Goal: Transaction & Acquisition: Purchase product/service

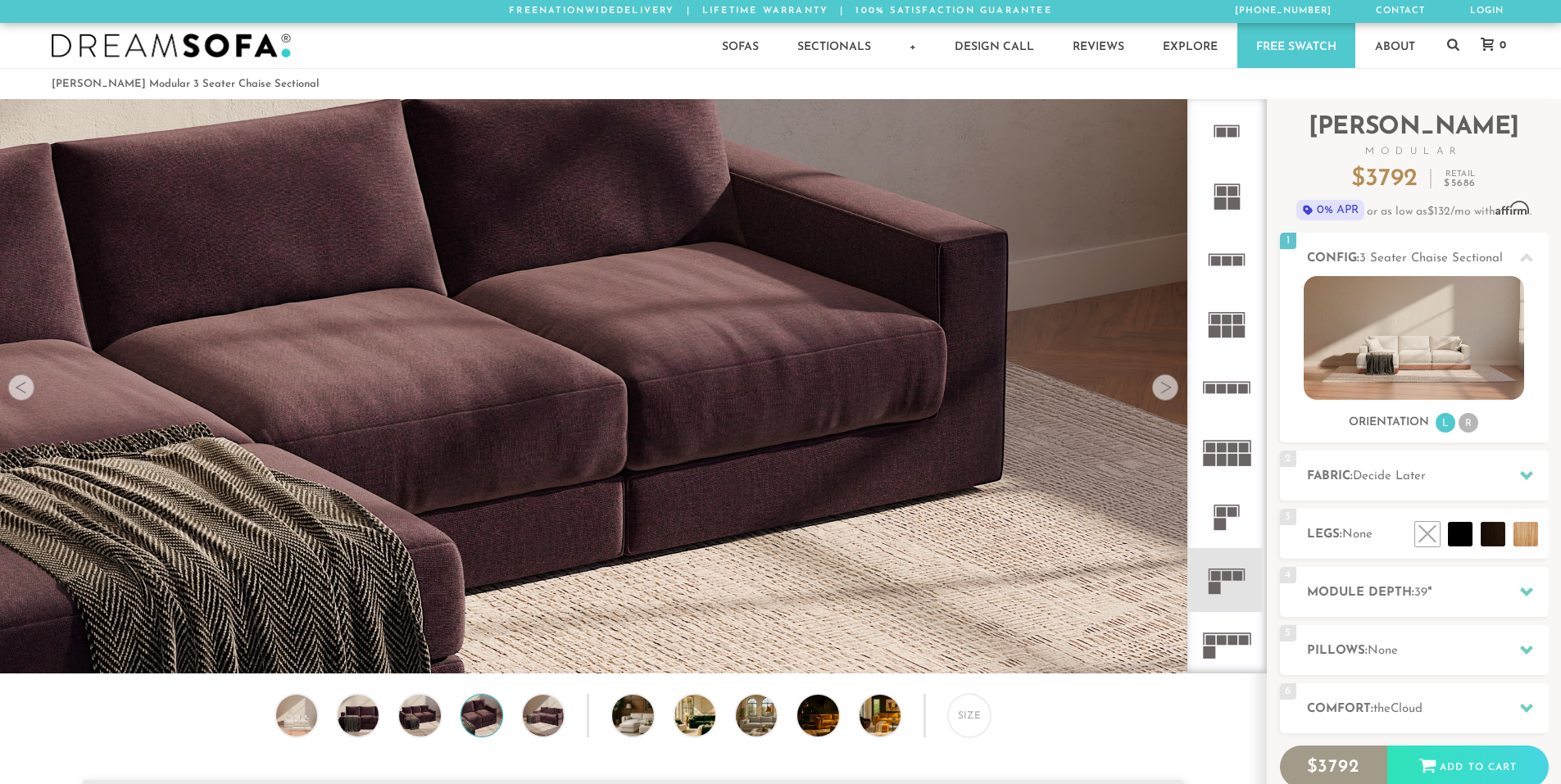
click at [20, 387] on div at bounding box center [20, 387] width 26 height 26
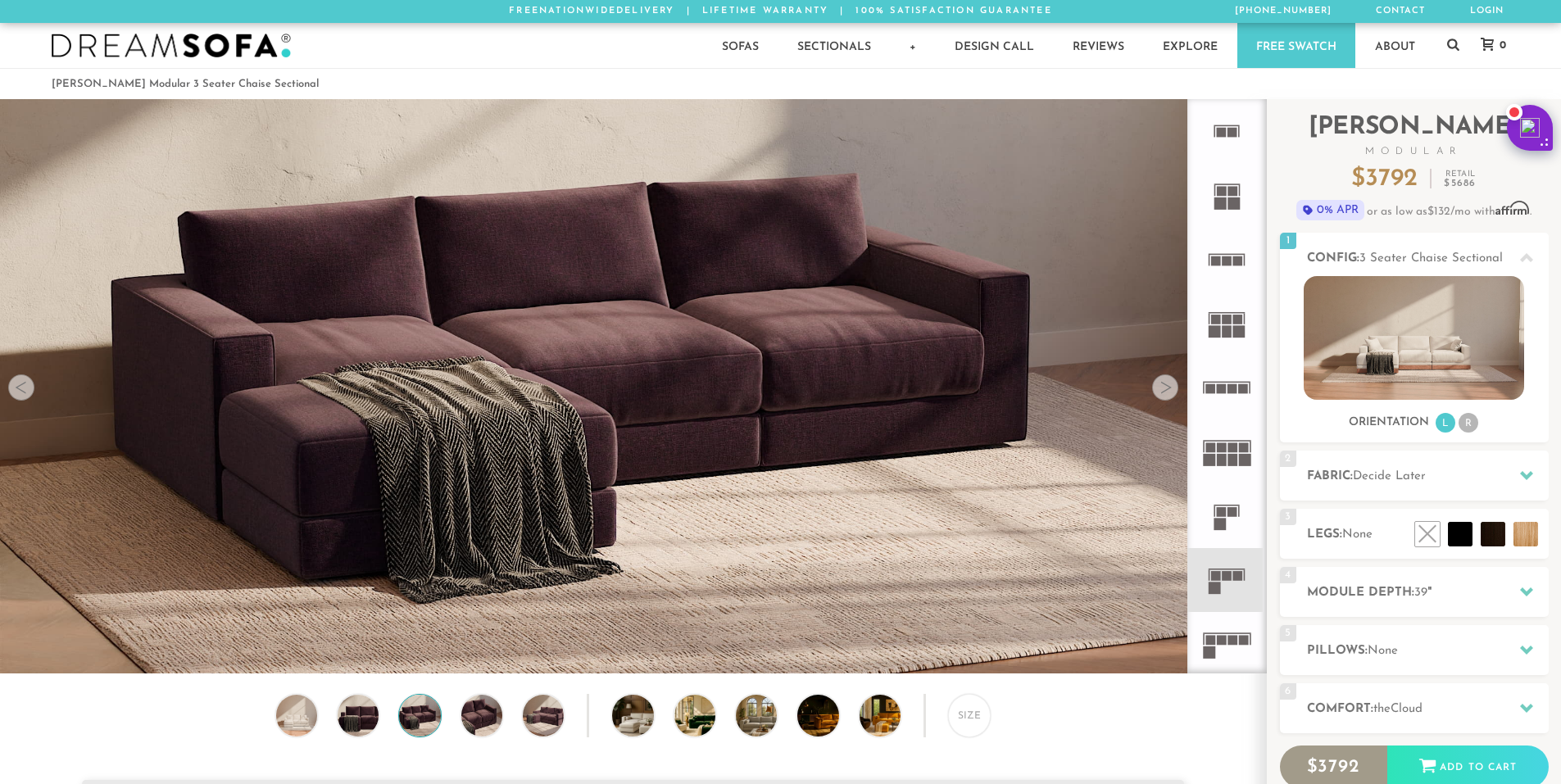
click at [1170, 395] on div at bounding box center [1165, 387] width 26 height 26
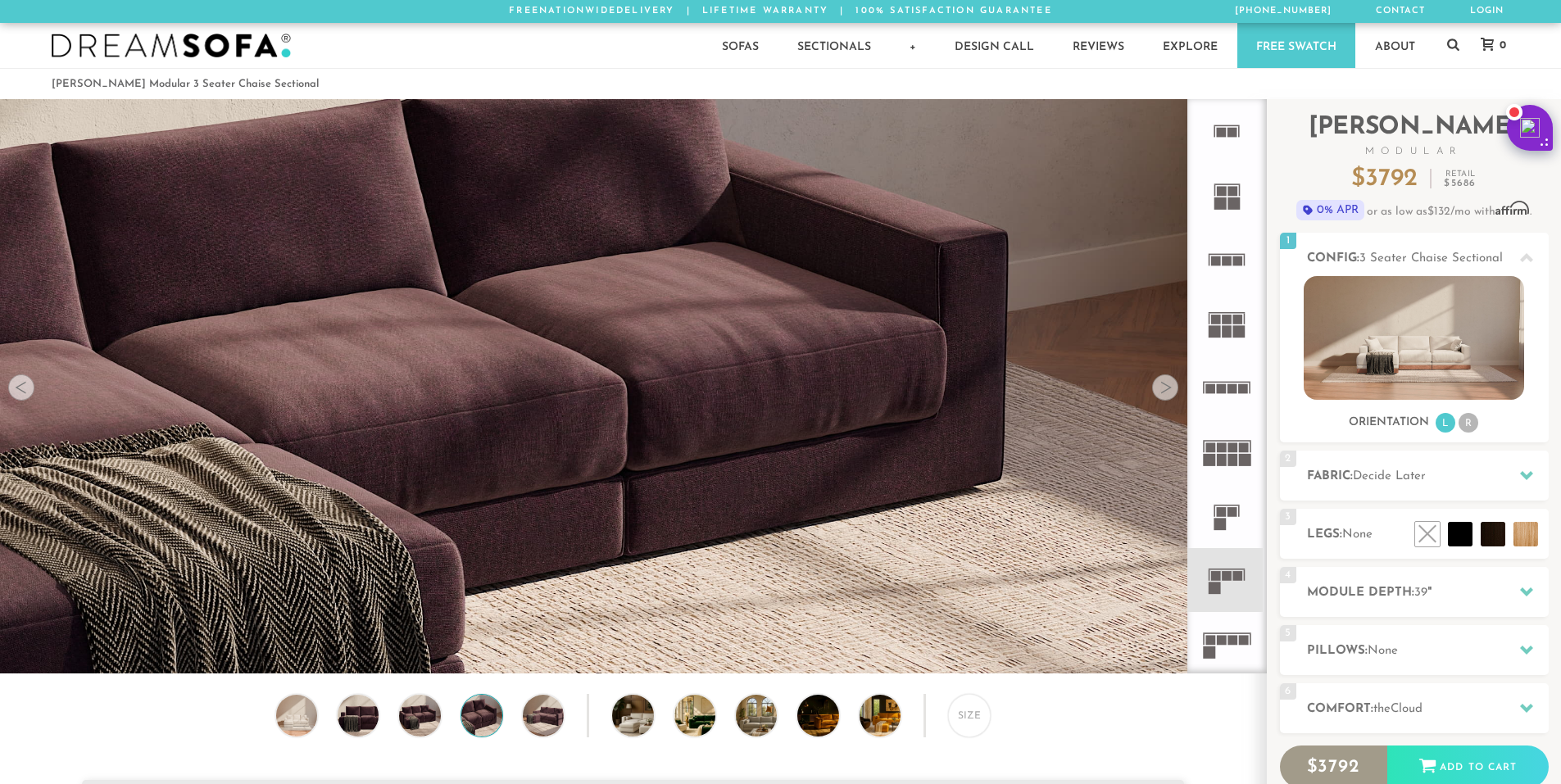
click at [1170, 395] on div at bounding box center [1165, 387] width 26 height 26
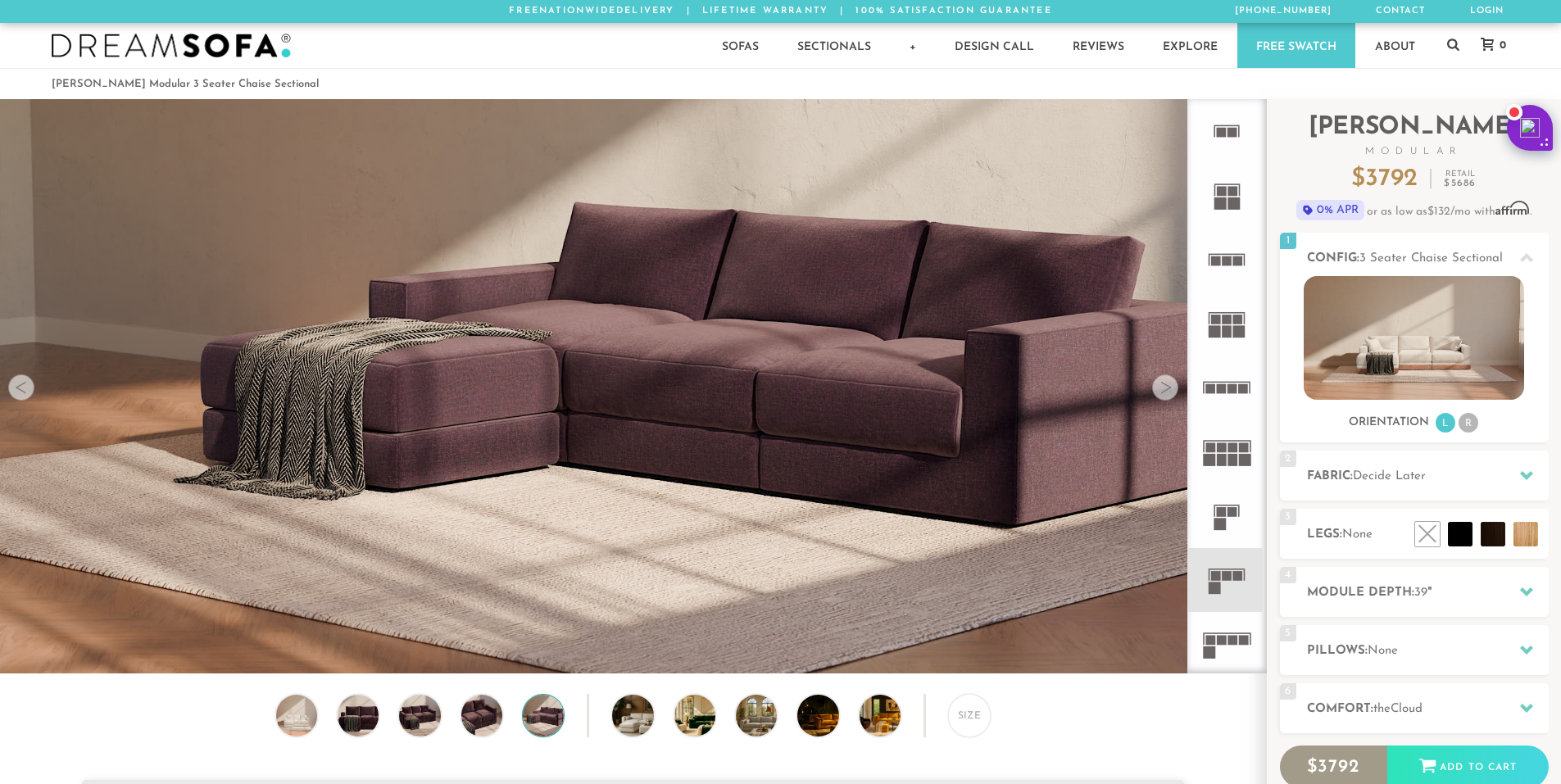
click at [1170, 395] on div at bounding box center [1165, 387] width 26 height 26
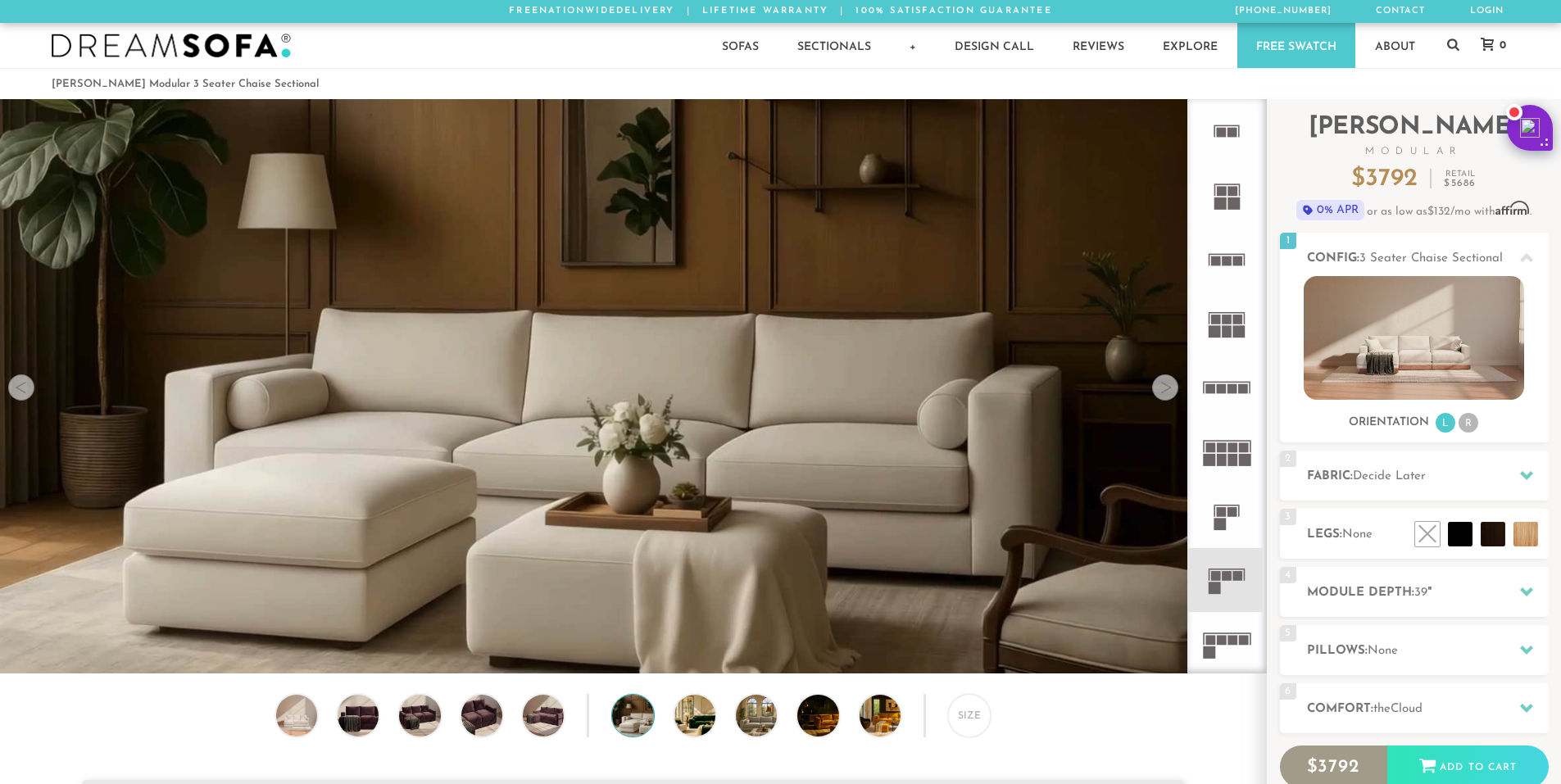
click at [1170, 395] on div at bounding box center [1165, 387] width 26 height 26
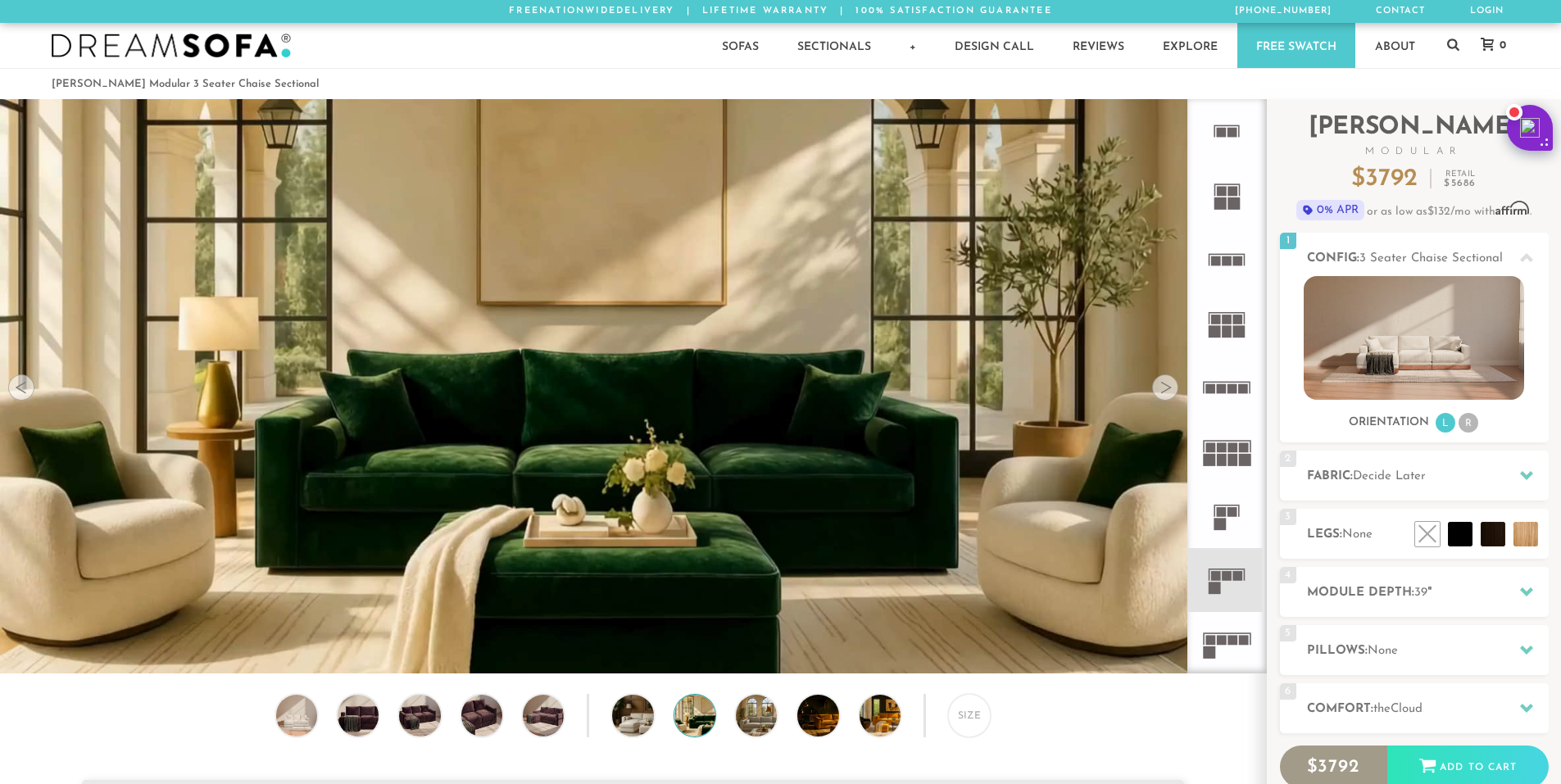
click at [1170, 395] on div at bounding box center [1165, 387] width 26 height 26
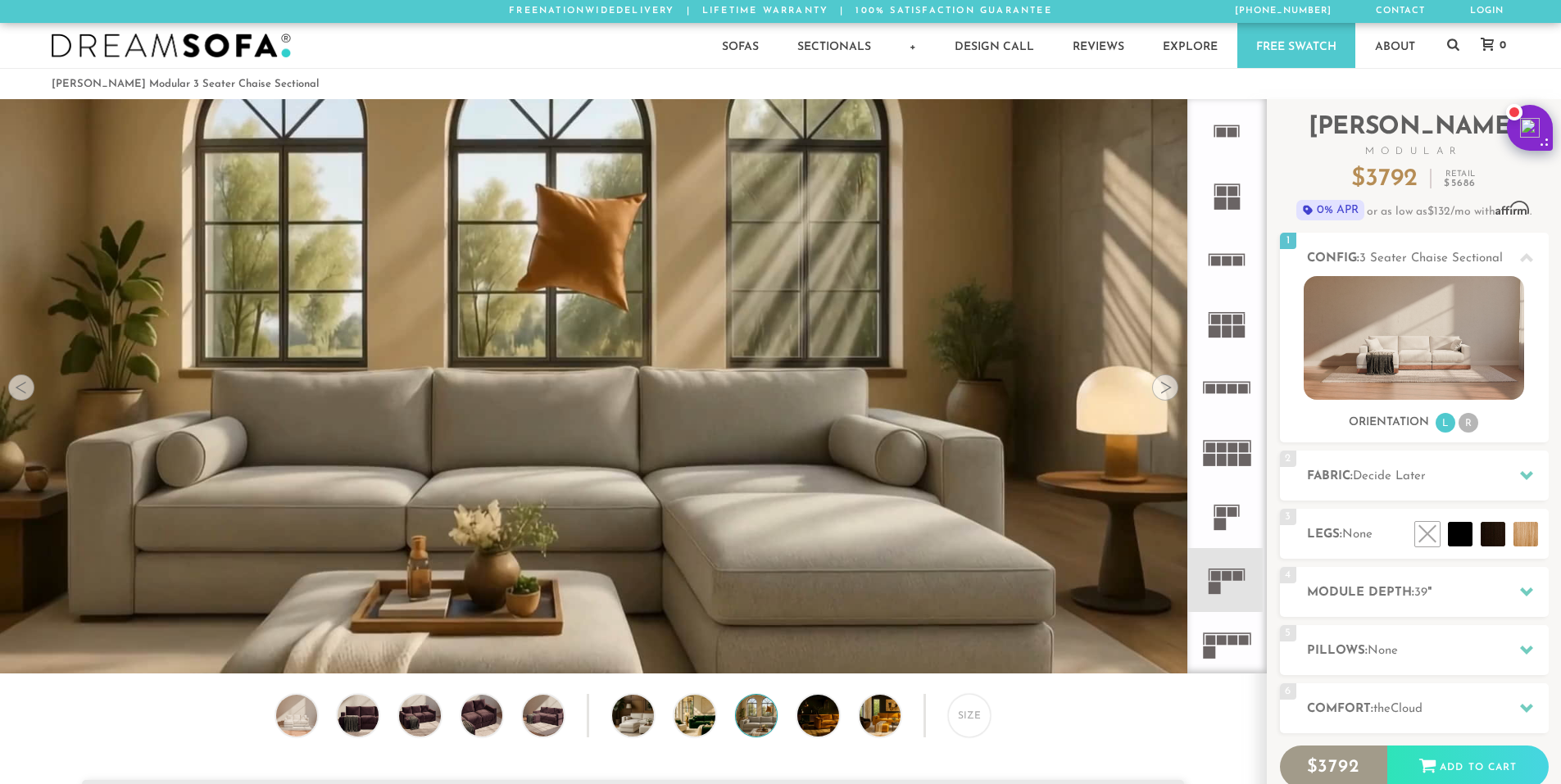
click at [1170, 395] on div at bounding box center [1165, 387] width 26 height 26
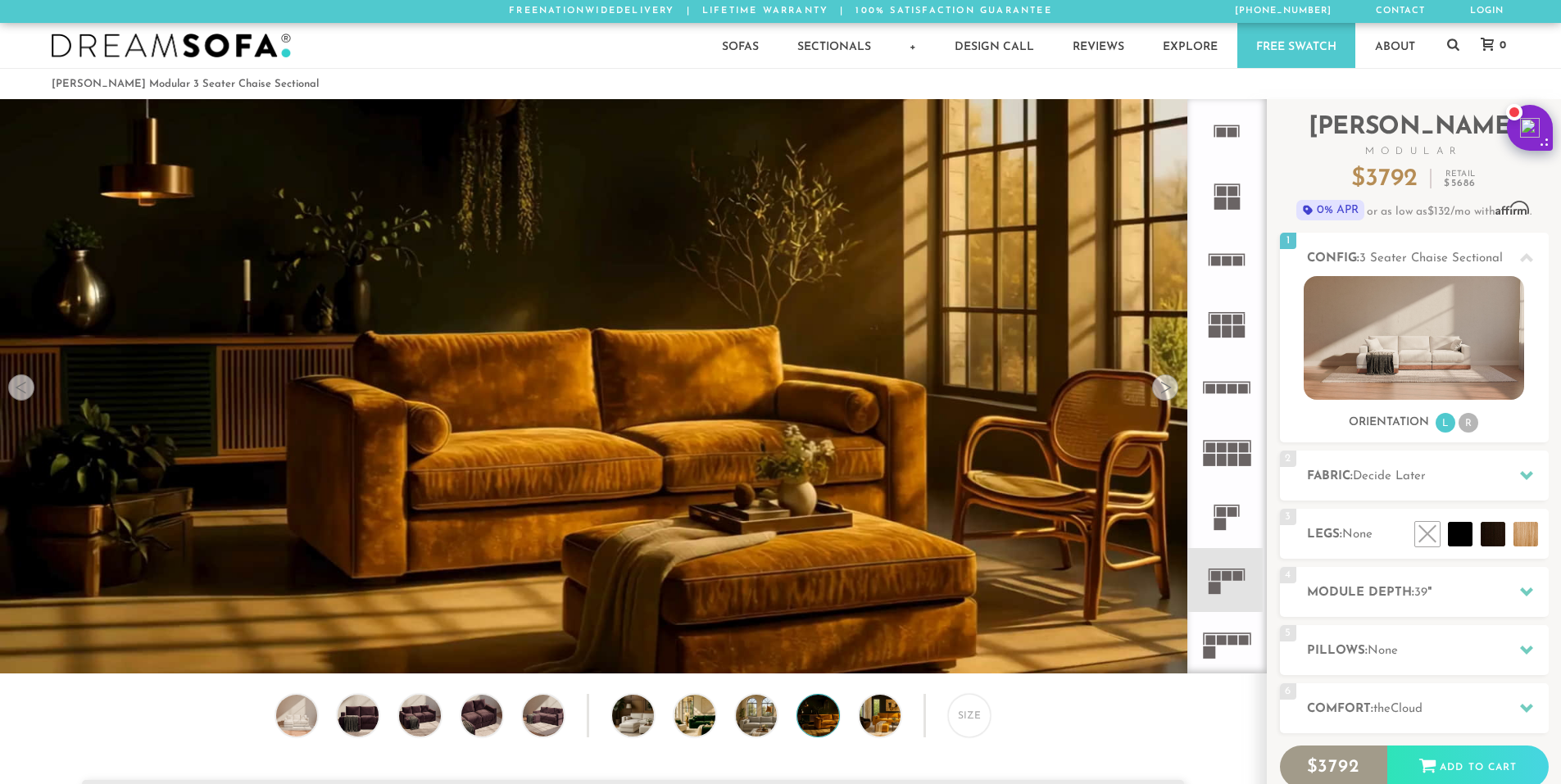
click at [1170, 395] on div at bounding box center [1165, 387] width 26 height 26
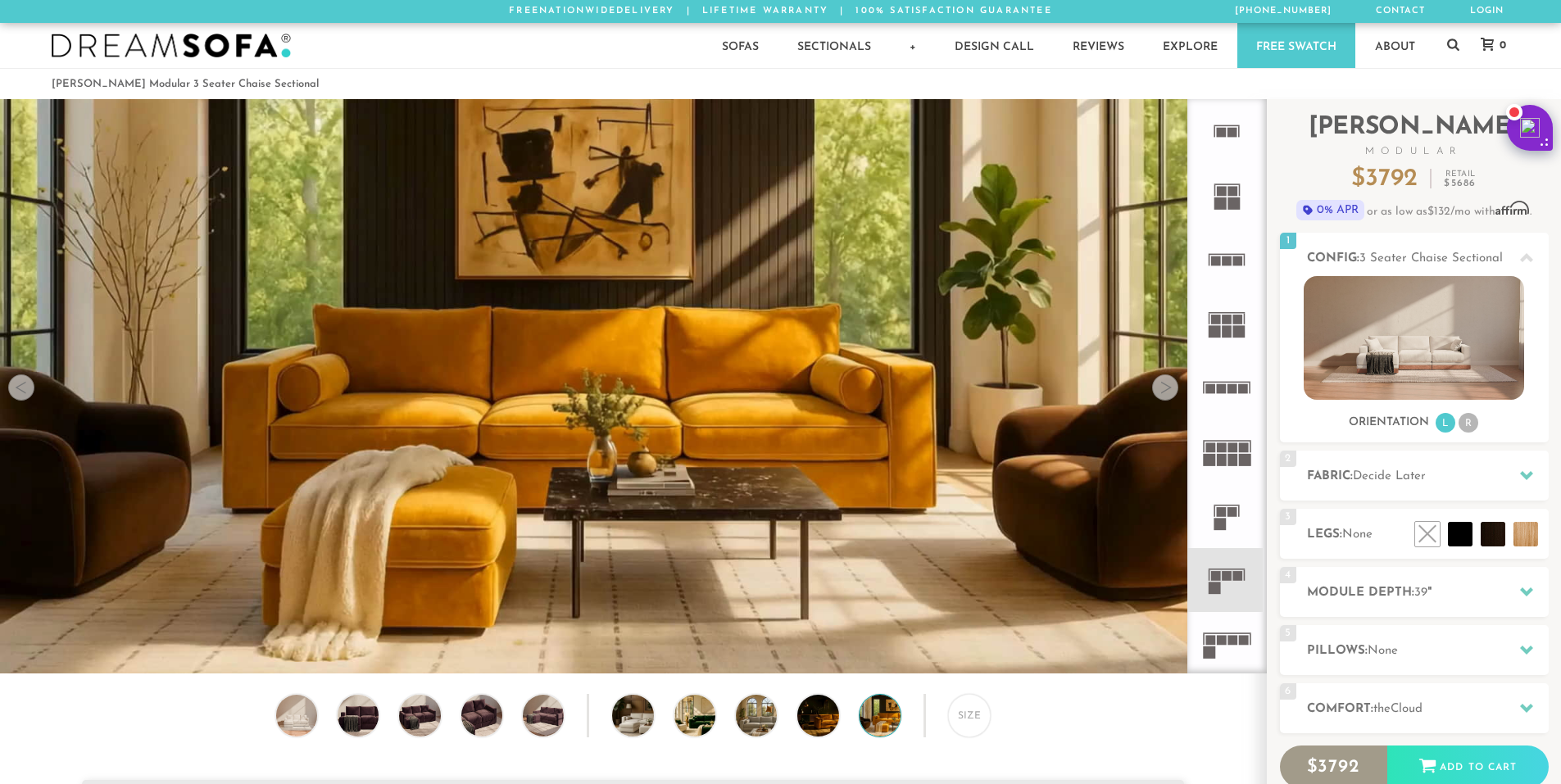
click at [1170, 395] on div at bounding box center [1165, 387] width 26 height 26
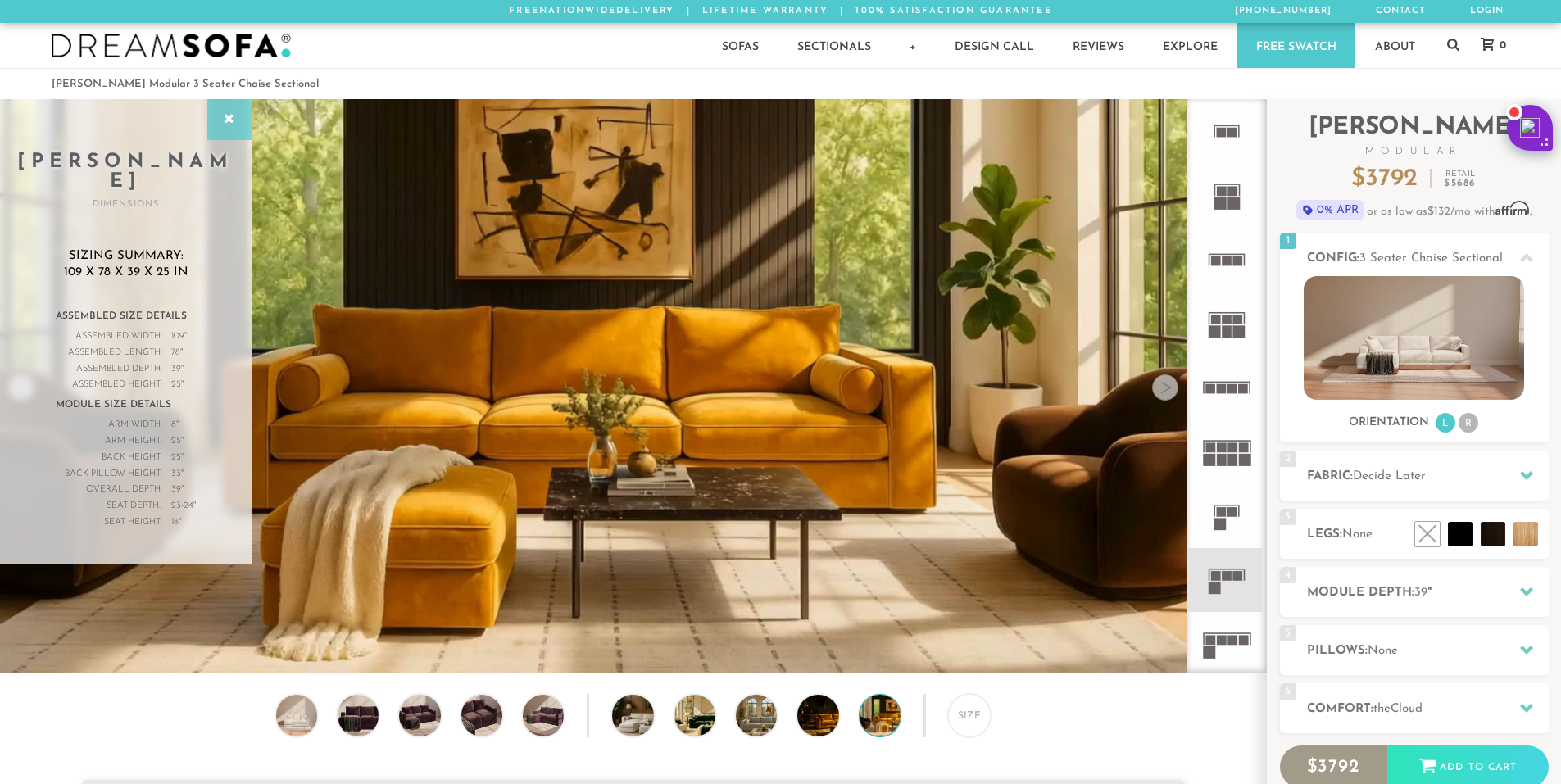
click at [235, 122] on icon at bounding box center [229, 119] width 18 height 13
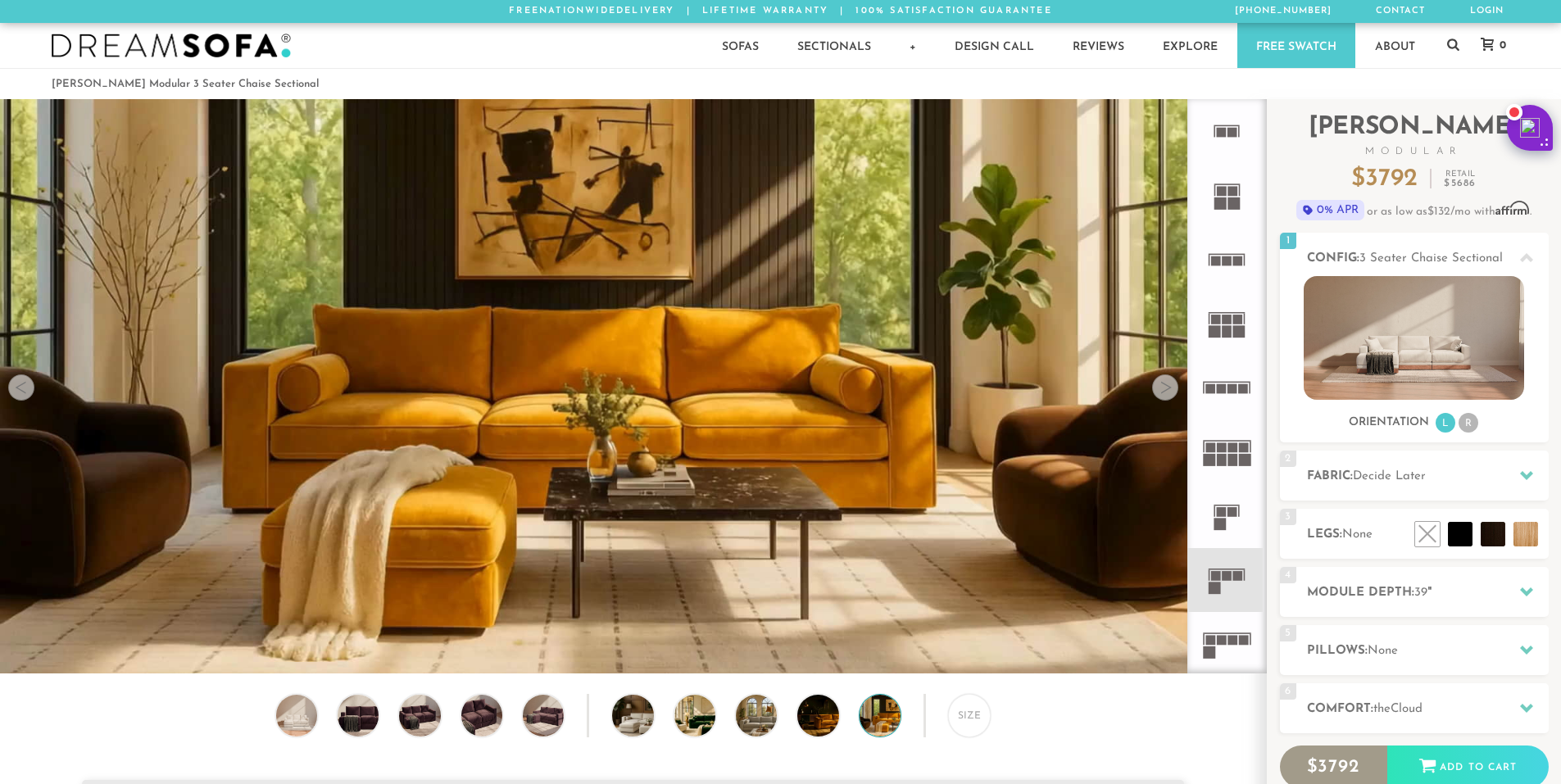
click at [24, 392] on div at bounding box center [20, 387] width 26 height 26
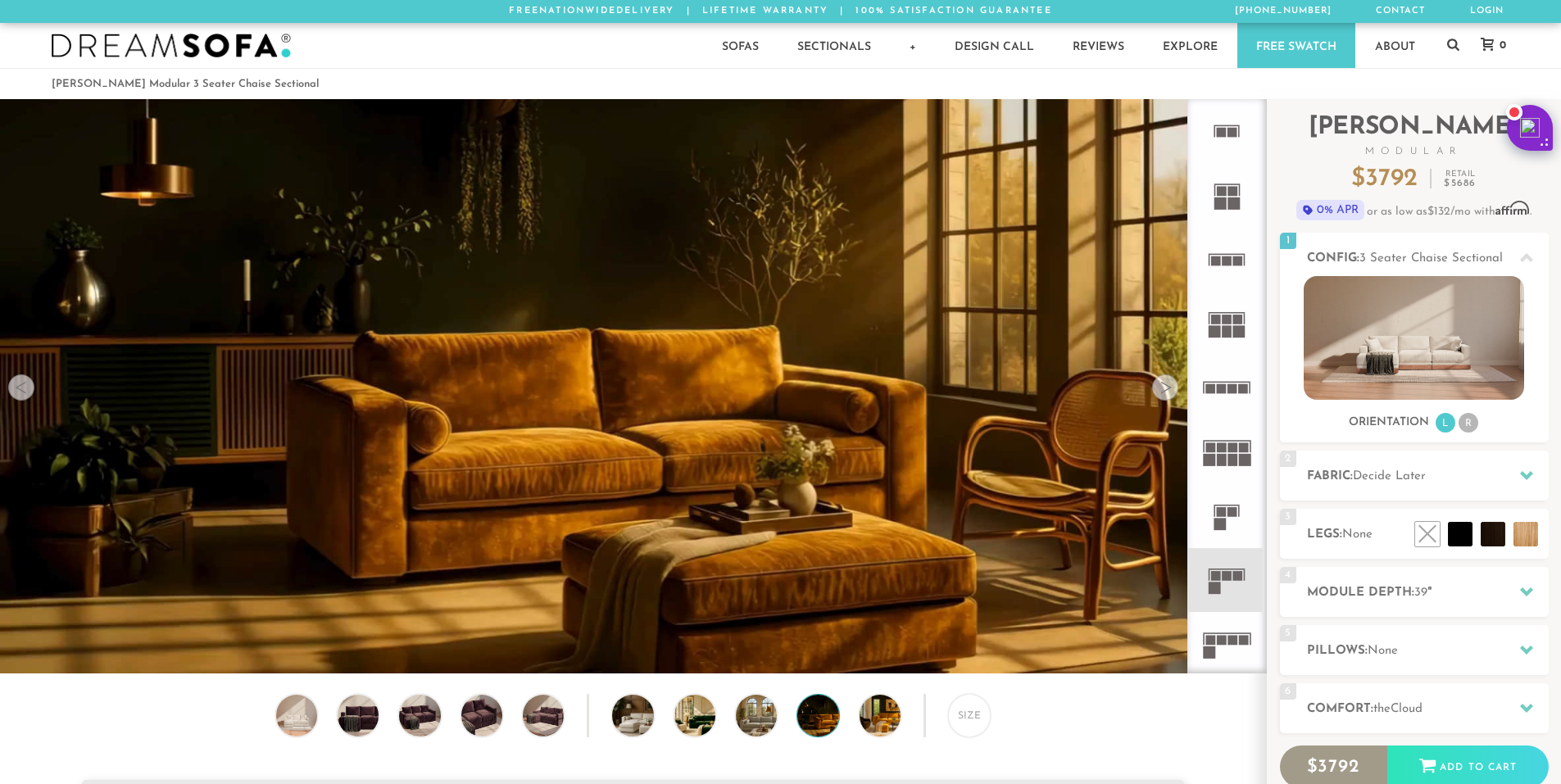
click at [24, 392] on div at bounding box center [20, 387] width 26 height 26
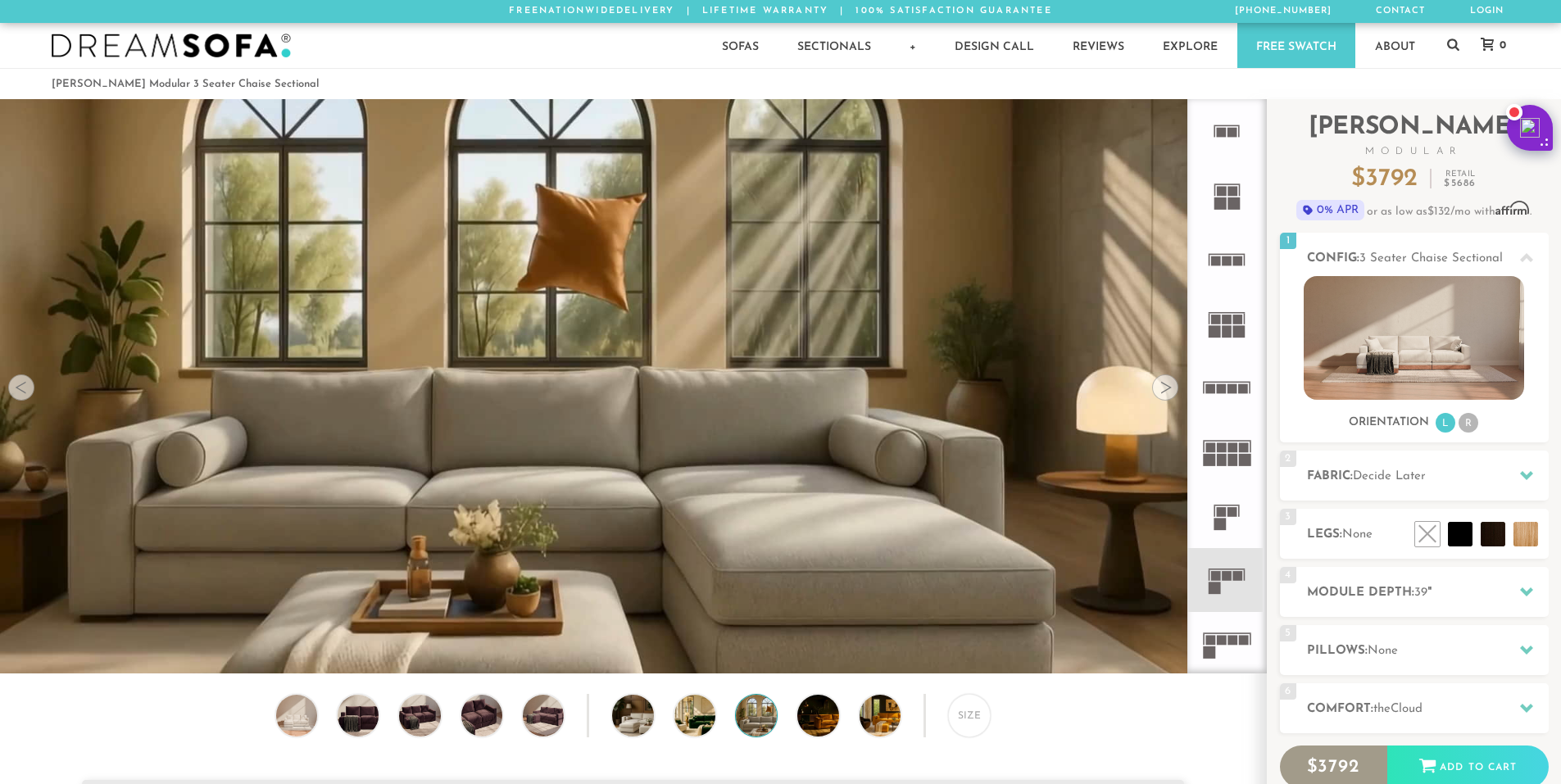
click at [1156, 393] on div at bounding box center [1165, 387] width 26 height 26
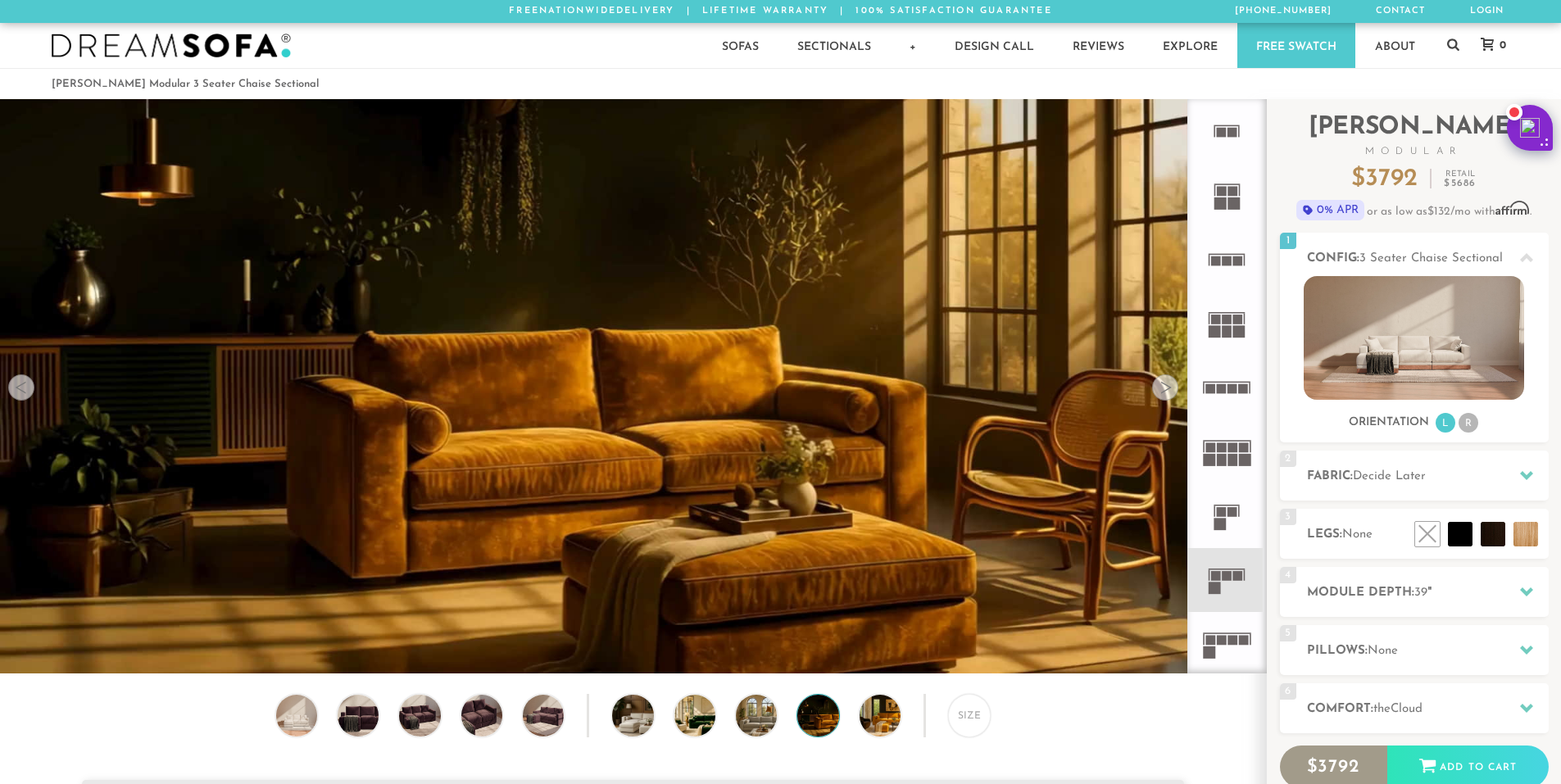
click at [1156, 393] on div at bounding box center [1165, 387] width 26 height 26
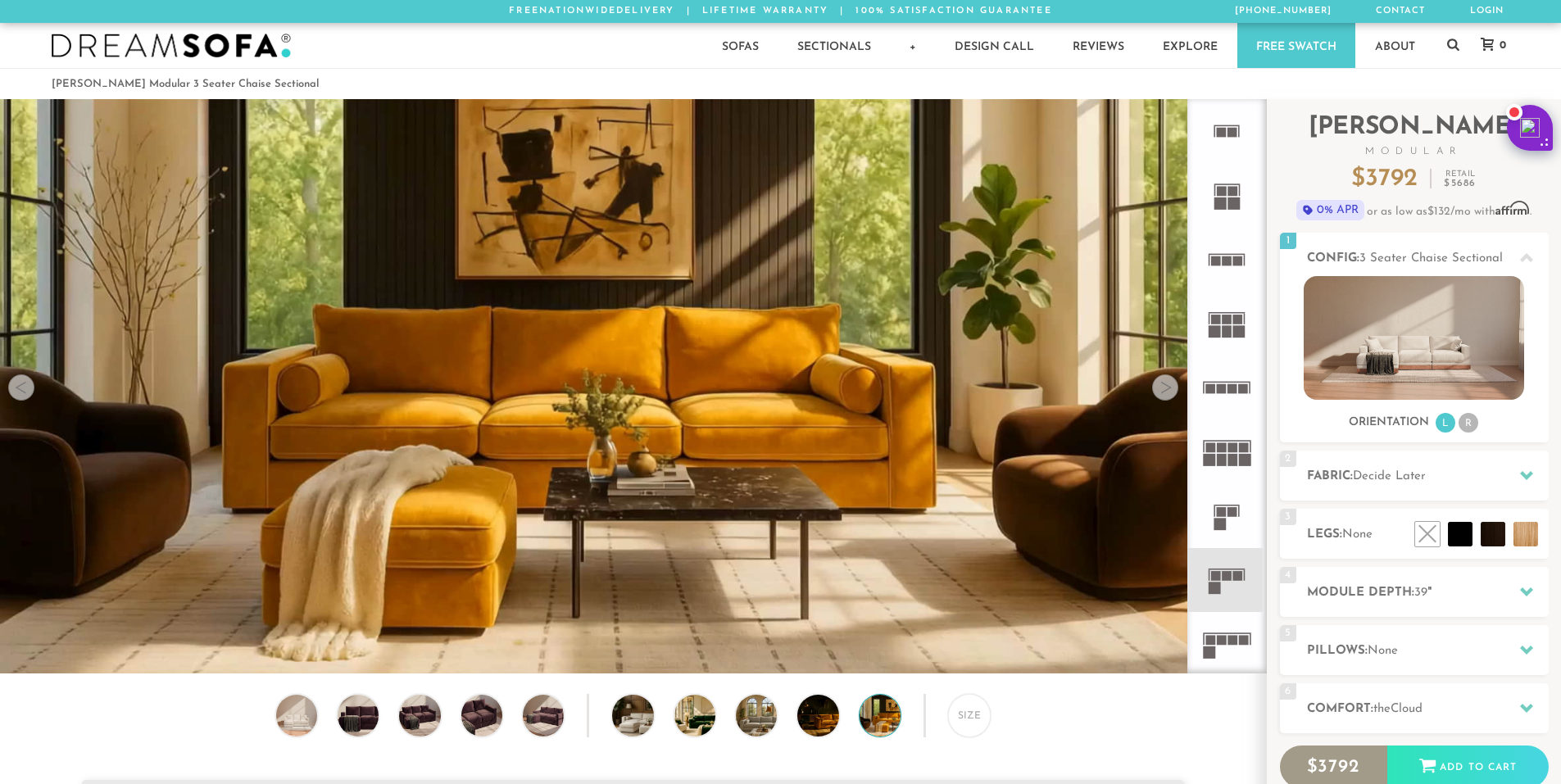
click at [1156, 393] on div at bounding box center [1165, 387] width 26 height 26
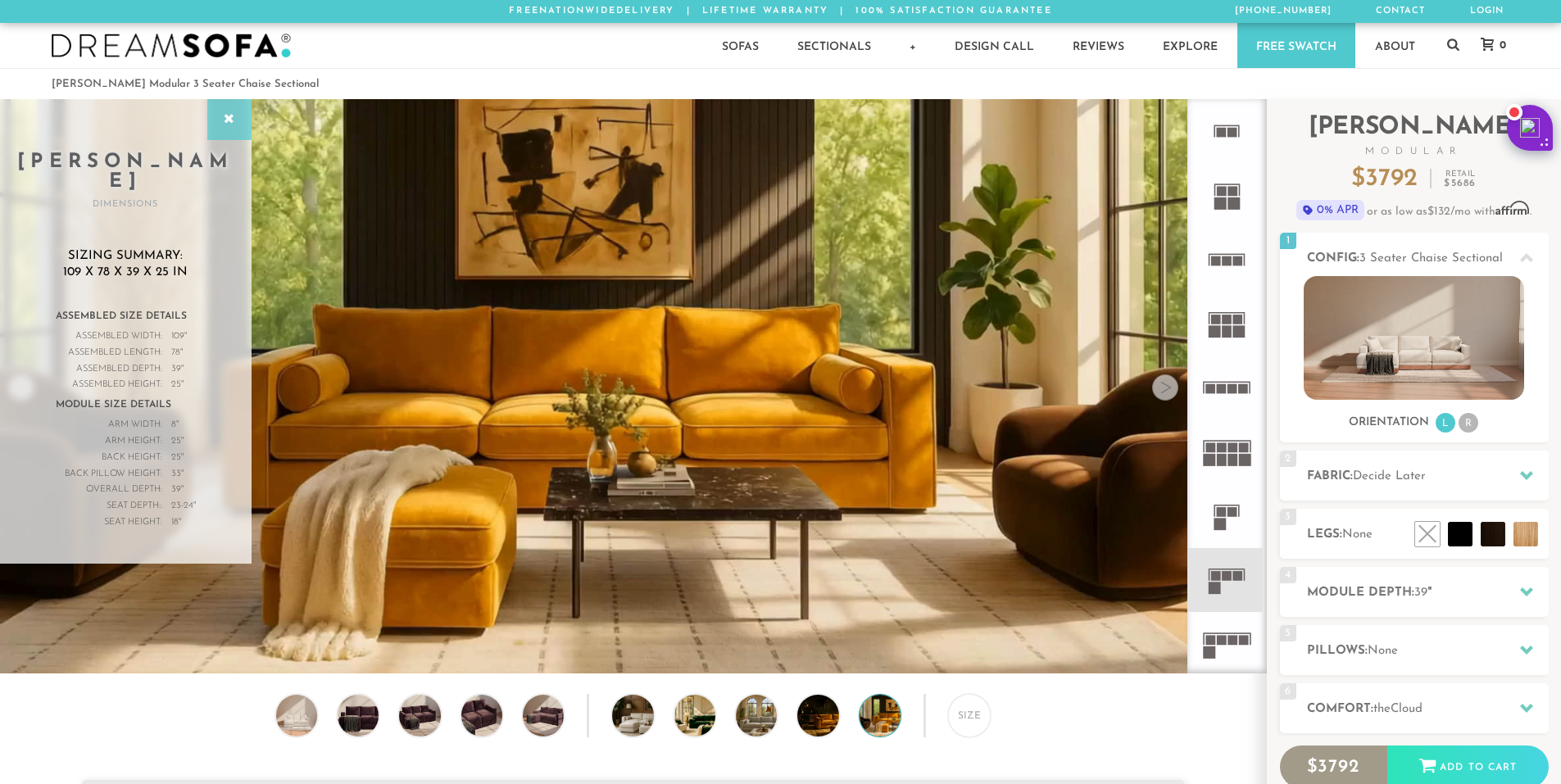
click at [237, 115] on icon at bounding box center [229, 119] width 18 height 13
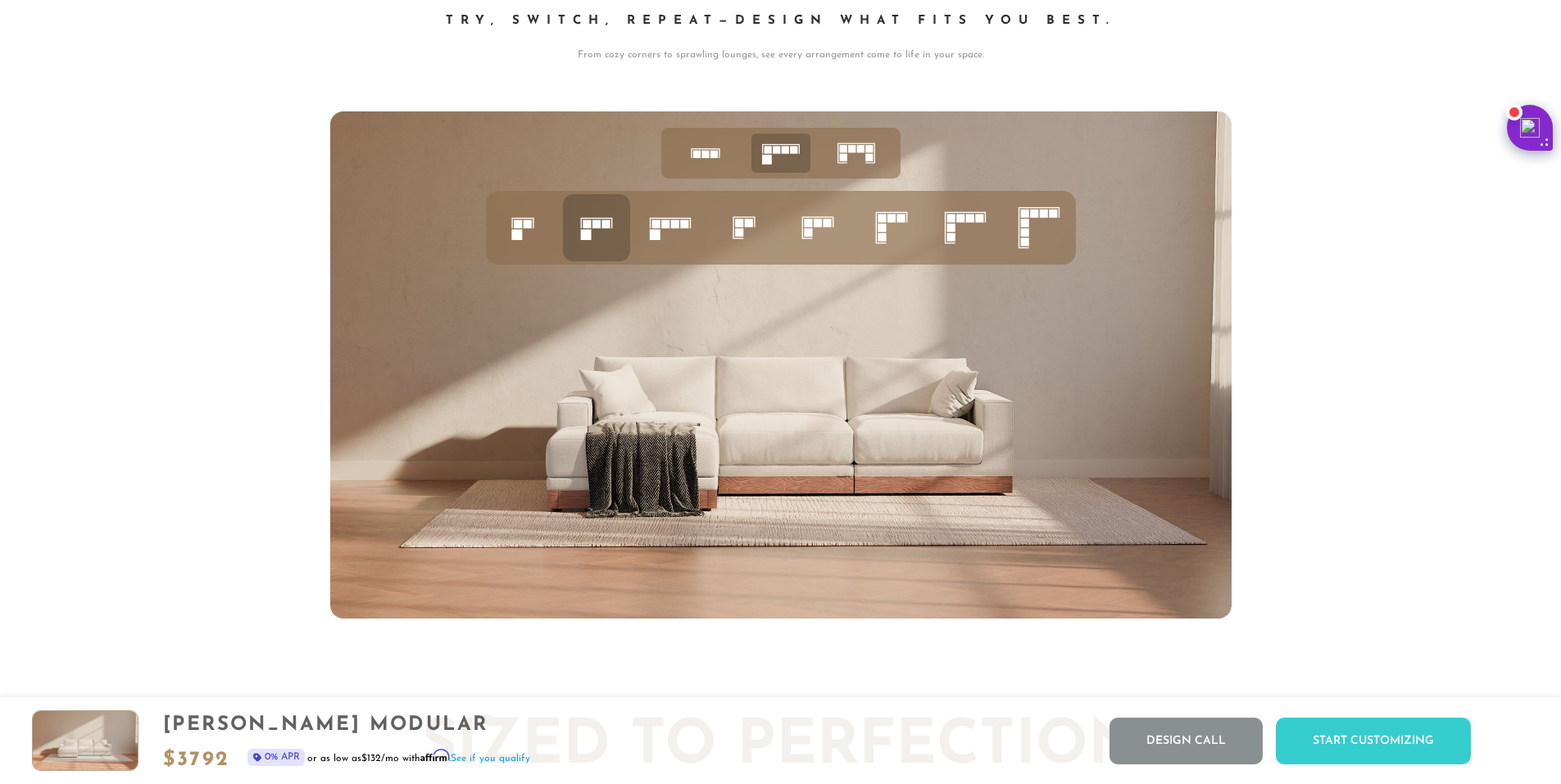
scroll to position [7085, 0]
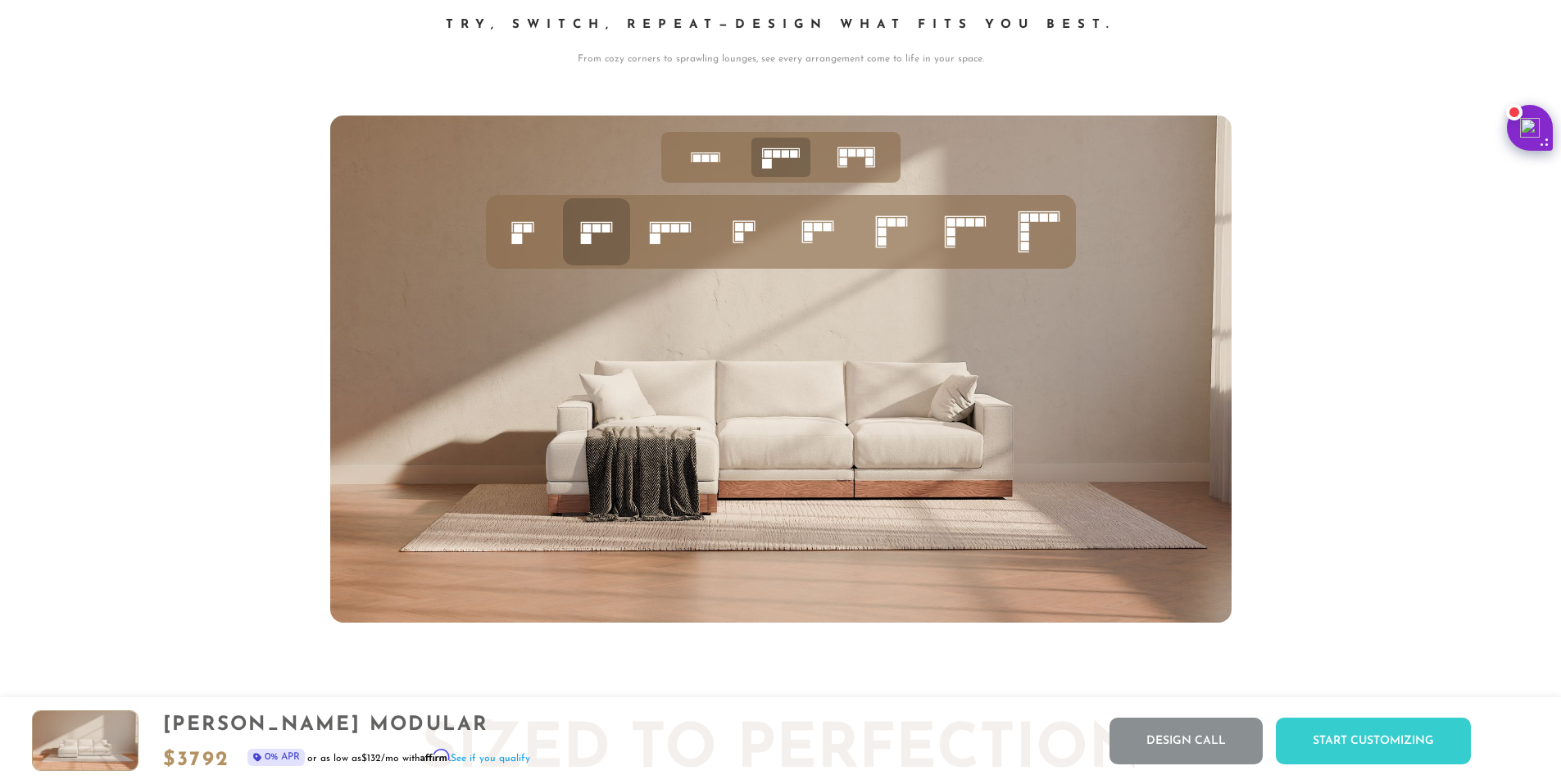
click at [682, 241] on icon at bounding box center [670, 232] width 56 height 56
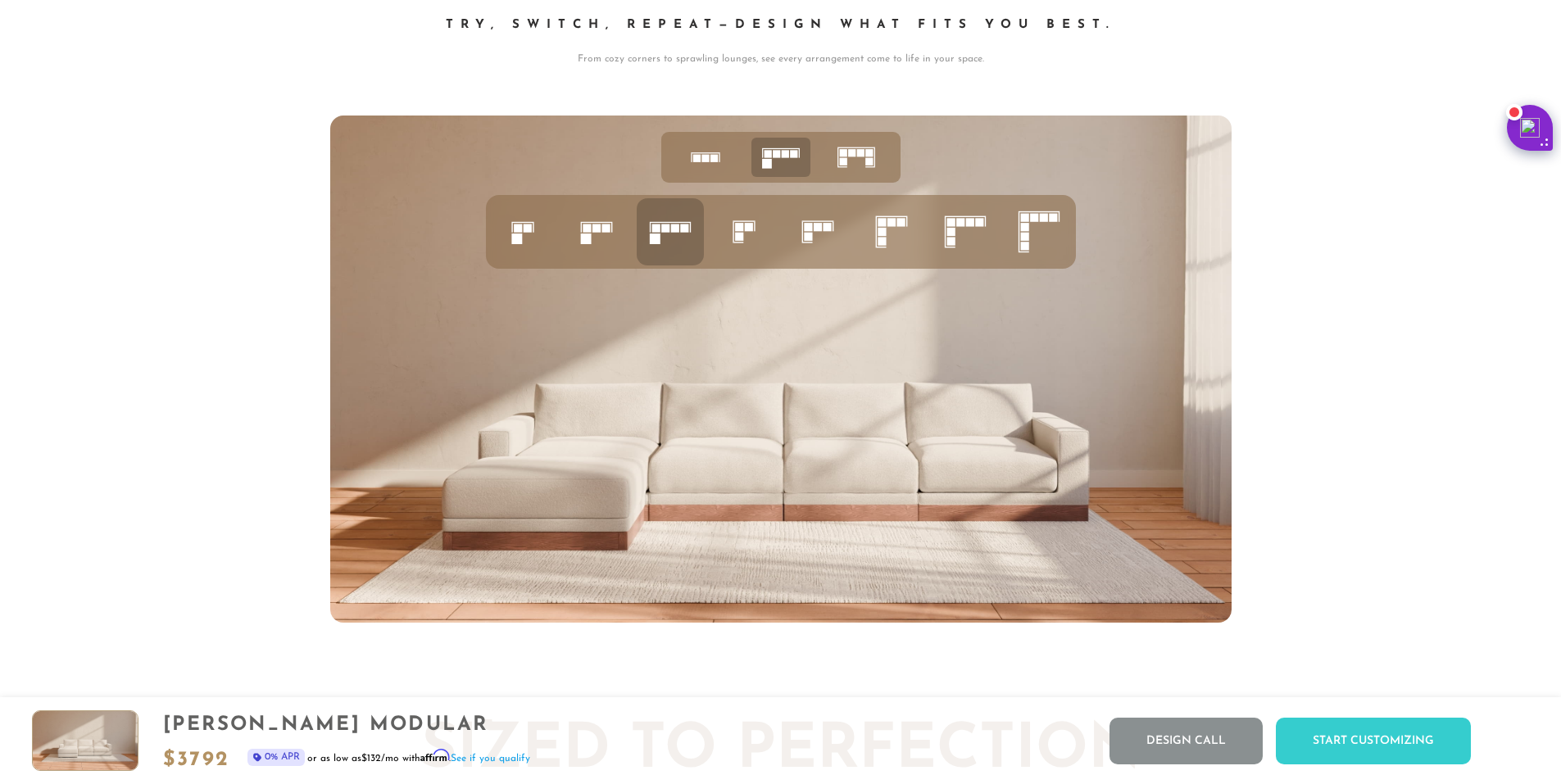
click at [616, 240] on icon at bounding box center [596, 232] width 56 height 56
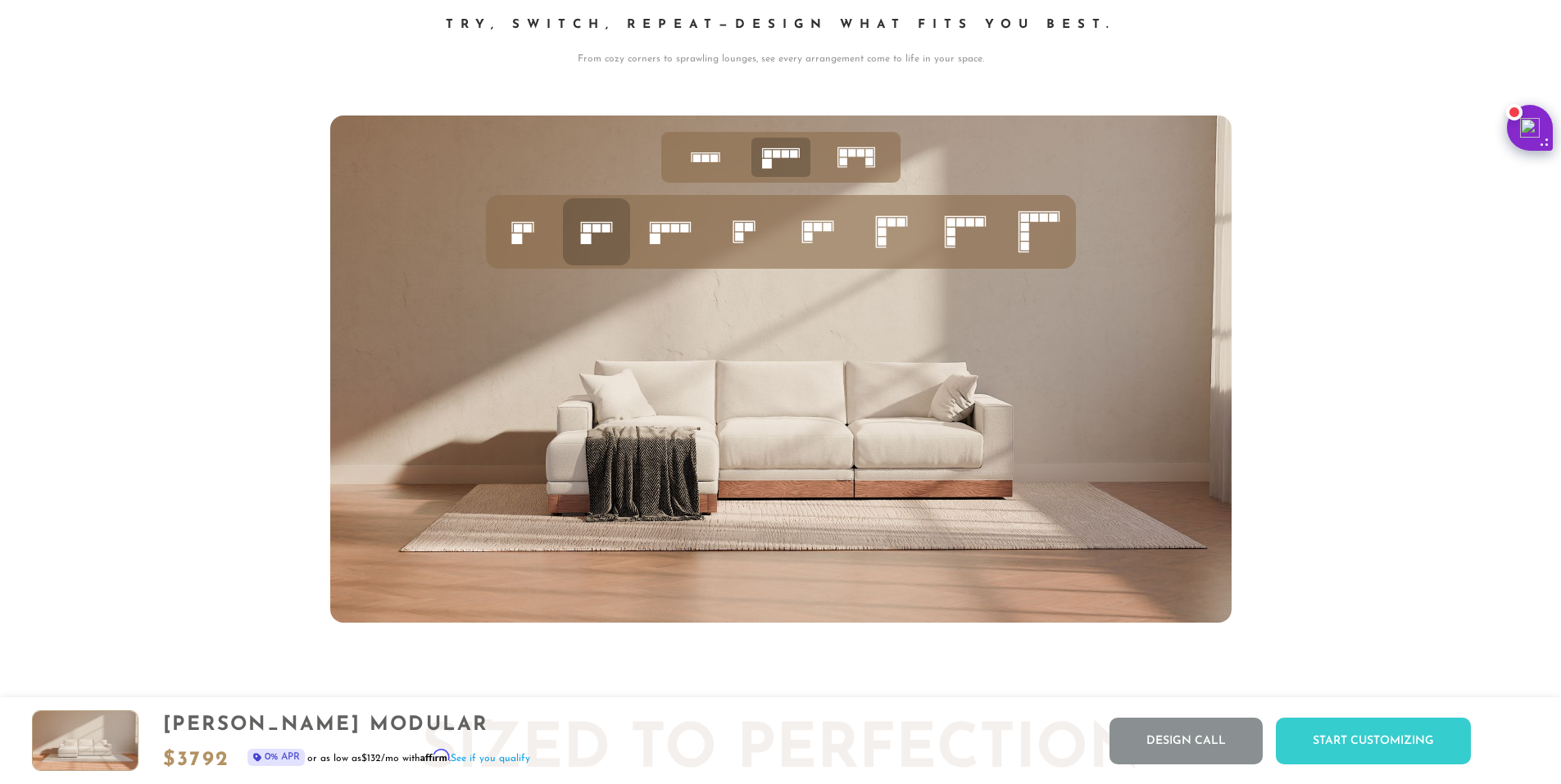
click at [862, 168] on icon at bounding box center [856, 157] width 51 height 51
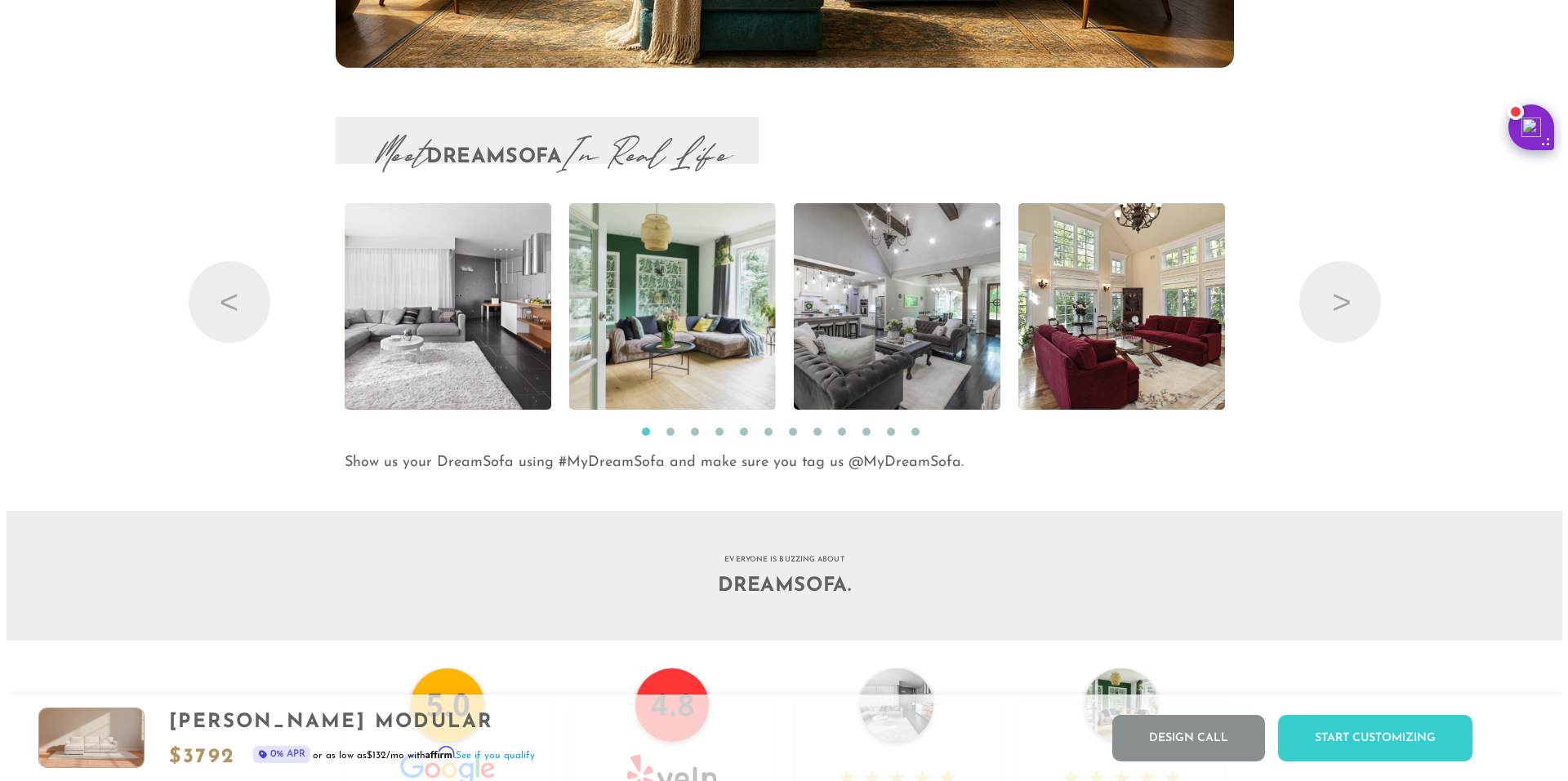
scroll to position [17742, 0]
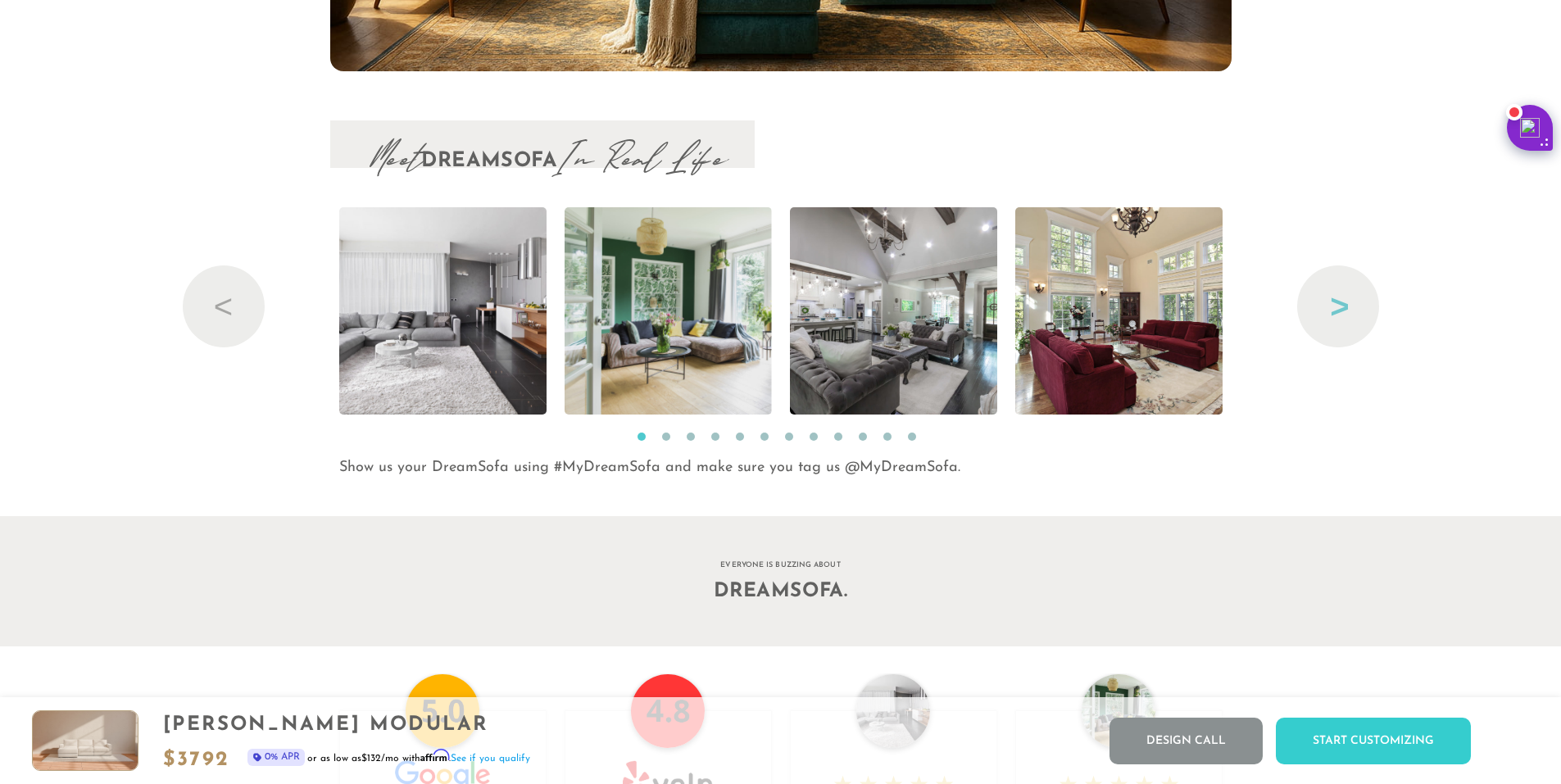
click at [1325, 314] on button "Next" at bounding box center [1338, 306] width 82 height 82
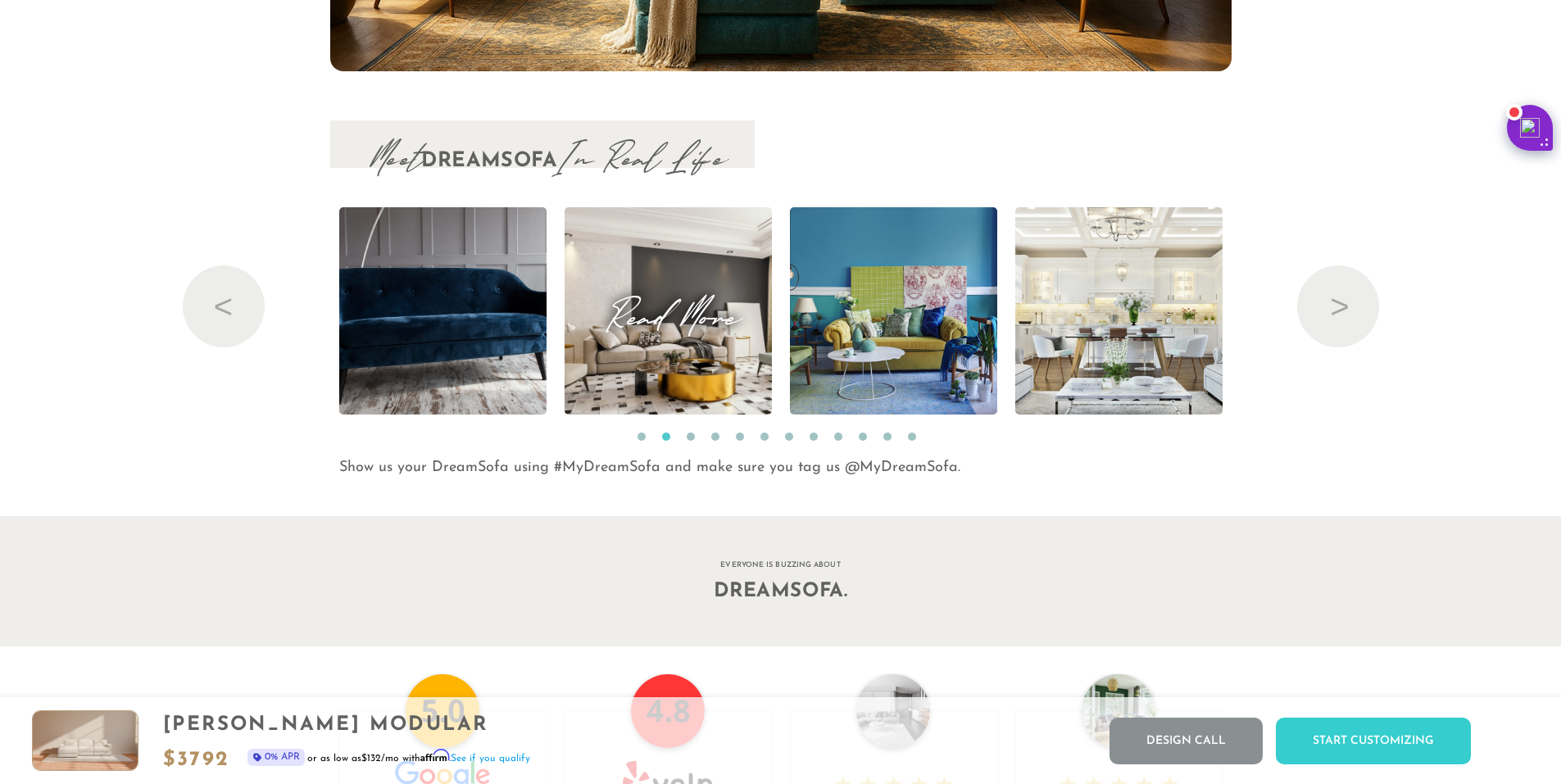
click at [718, 300] on span "Read More" at bounding box center [668, 311] width 208 height 22
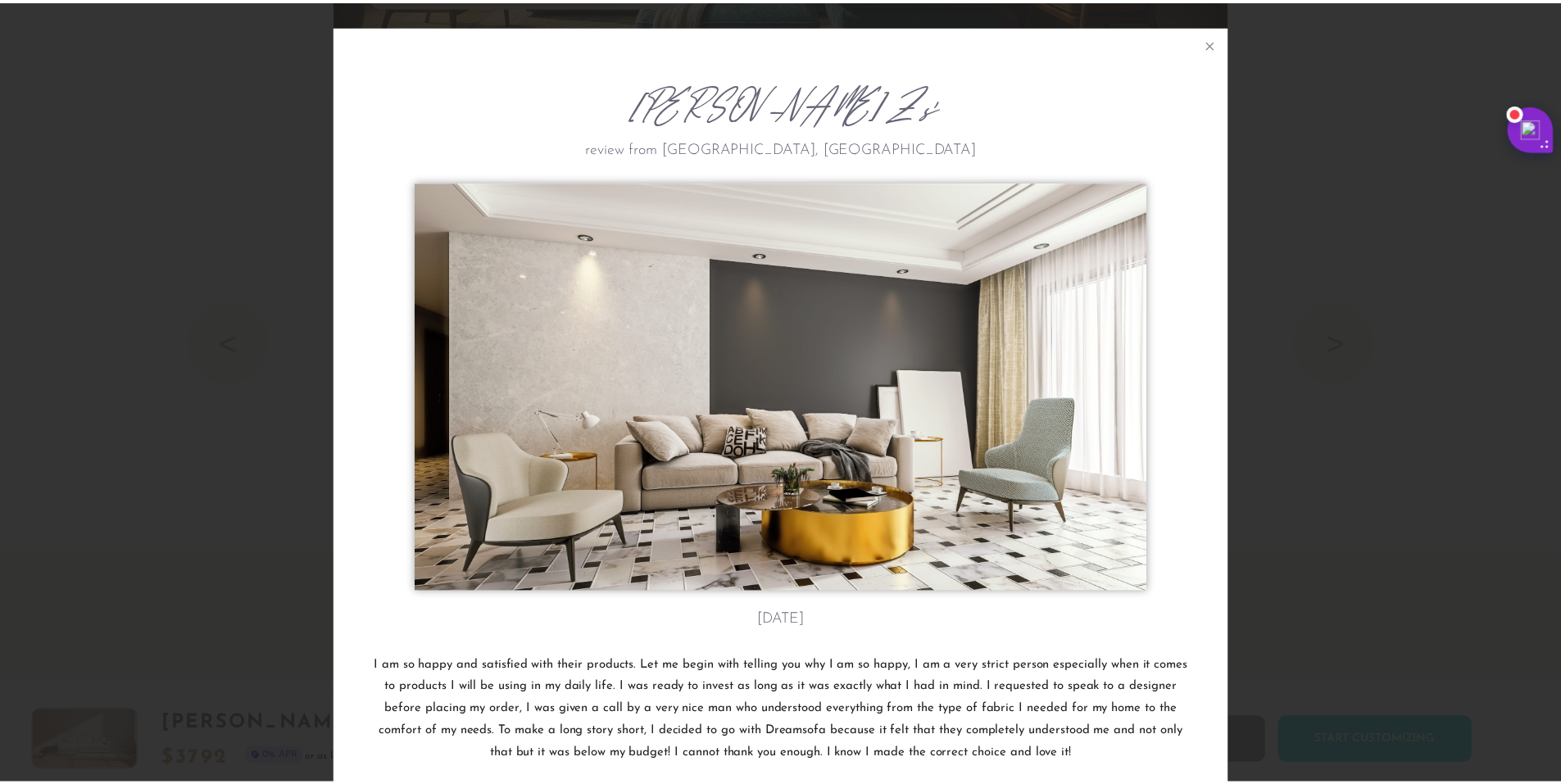
scroll to position [19376, 1561]
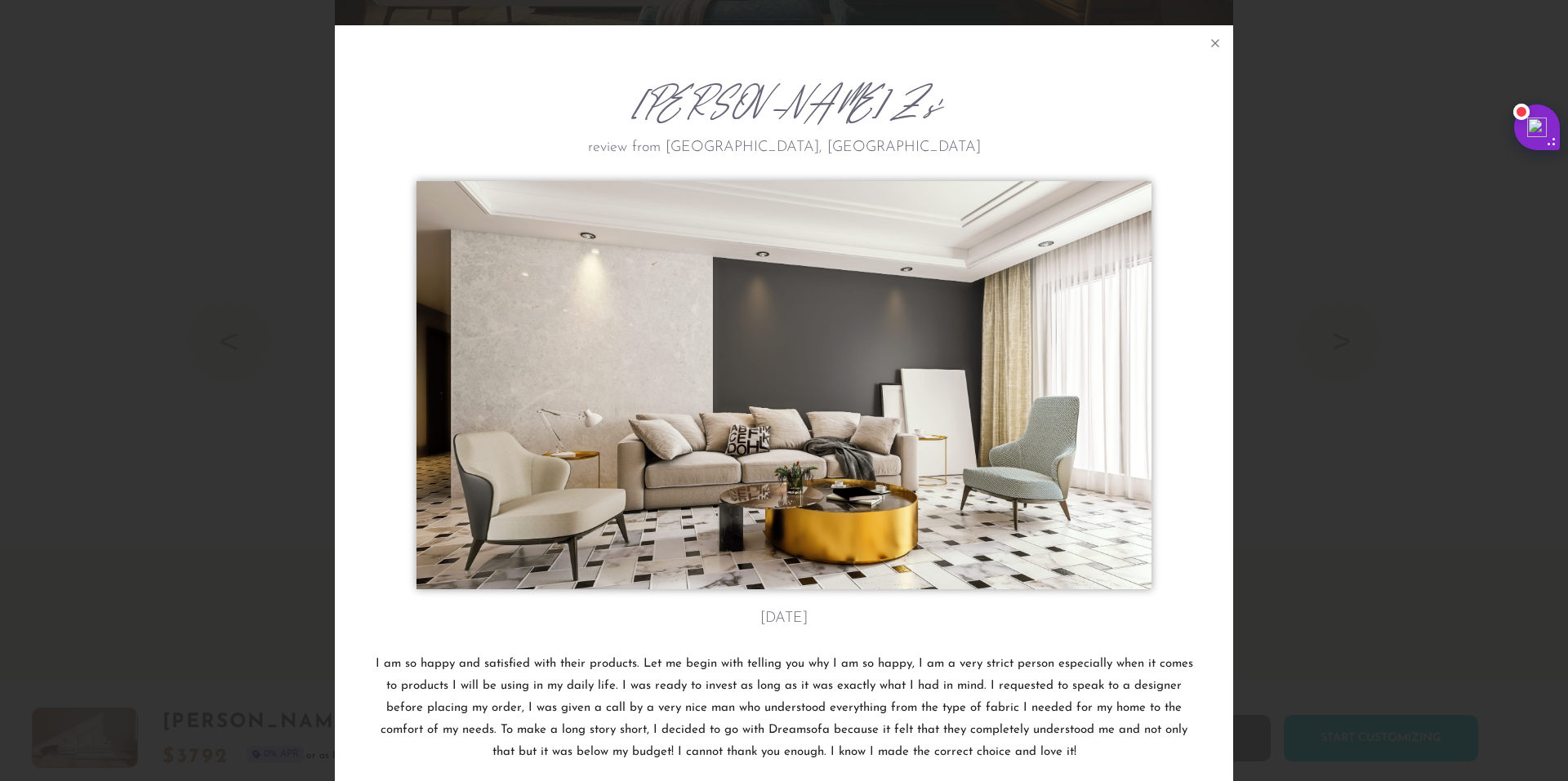
click at [1374, 327] on div "[PERSON_NAME] Z's review from [GEOGRAPHIC_DATA], [GEOGRAPHIC_DATA] [DATE] I am …" at bounding box center [784, 390] width 1568 height 781
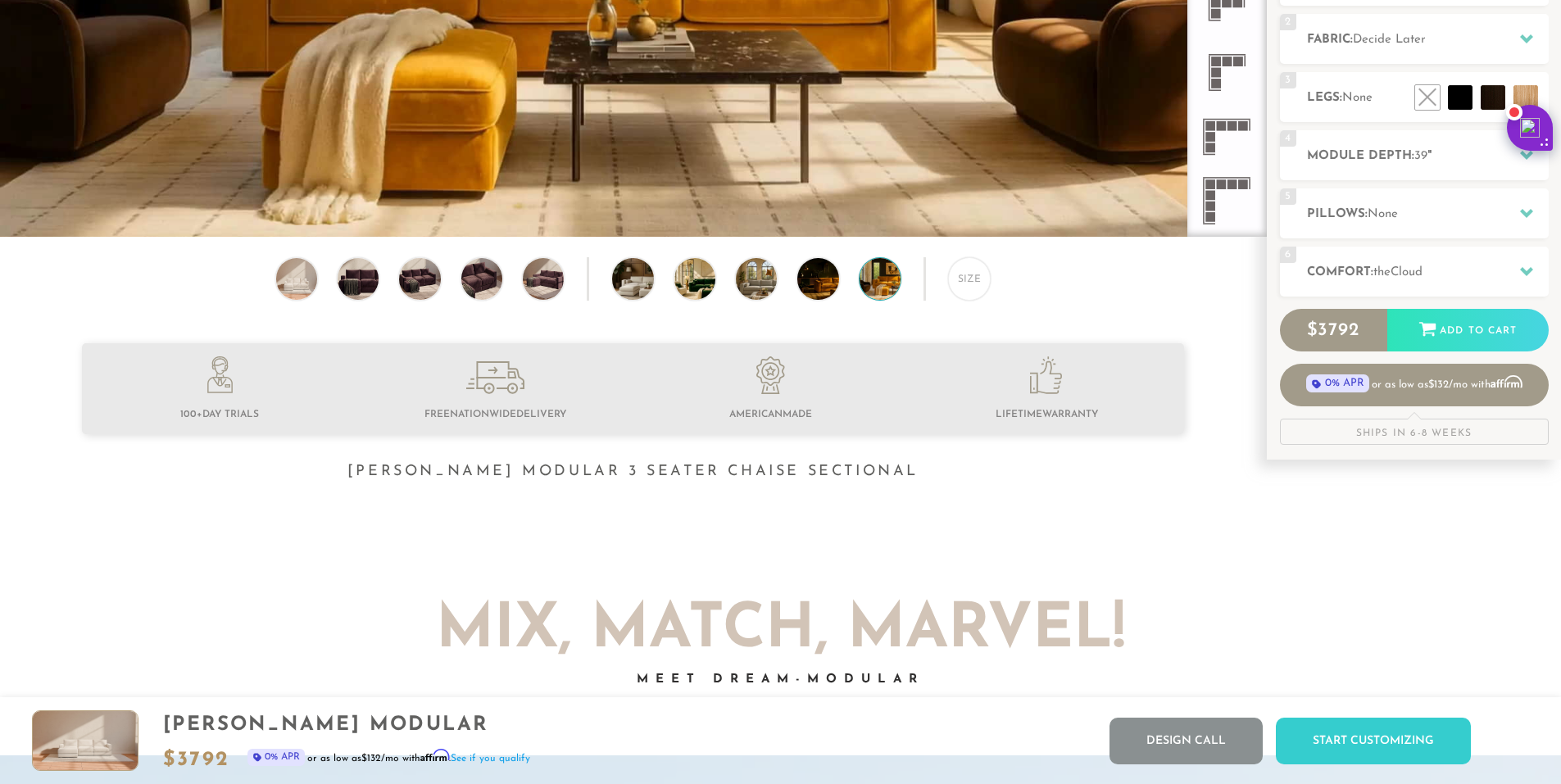
scroll to position [0, 0]
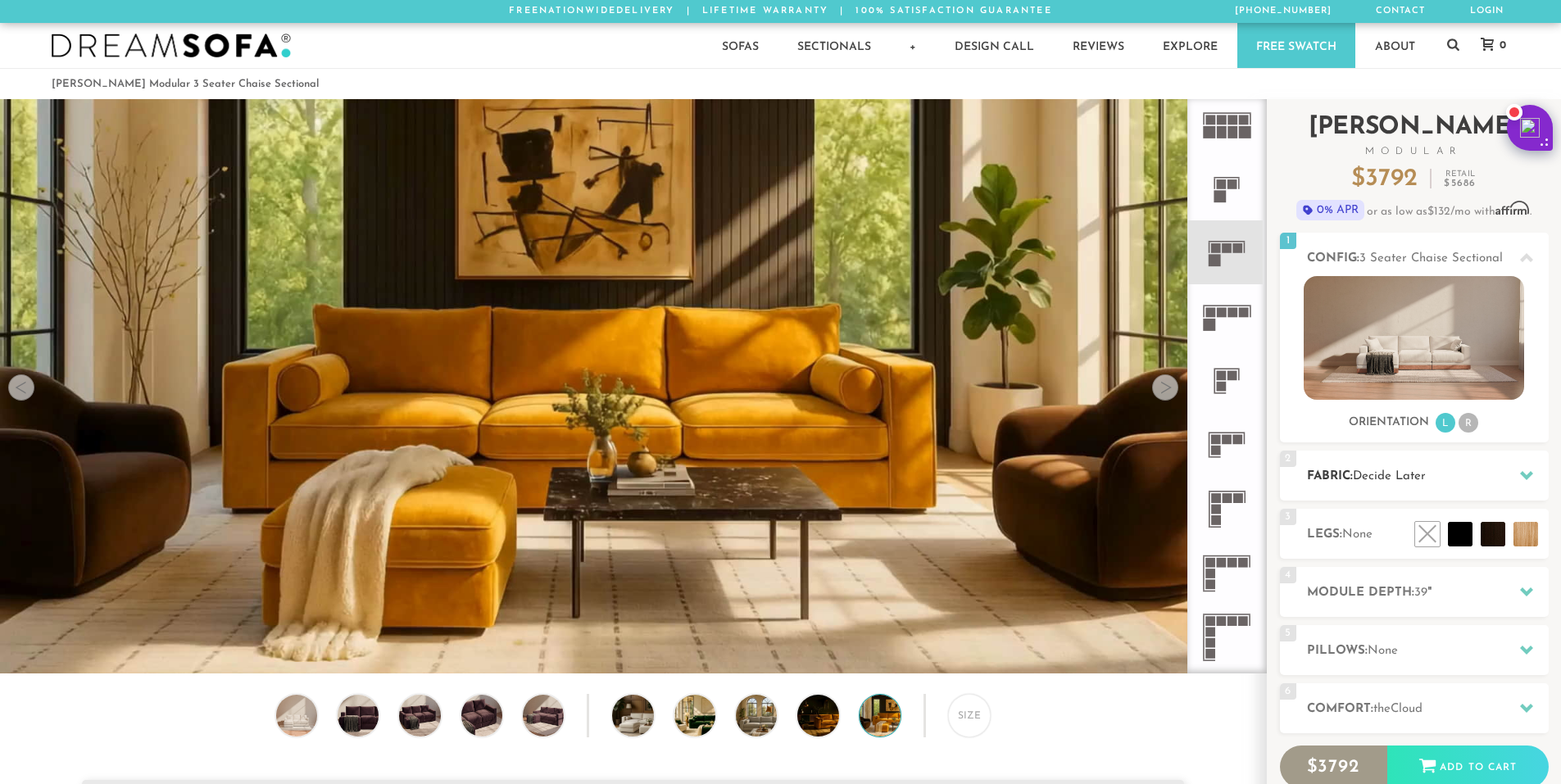
click at [1521, 487] on div at bounding box center [1526, 476] width 35 height 34
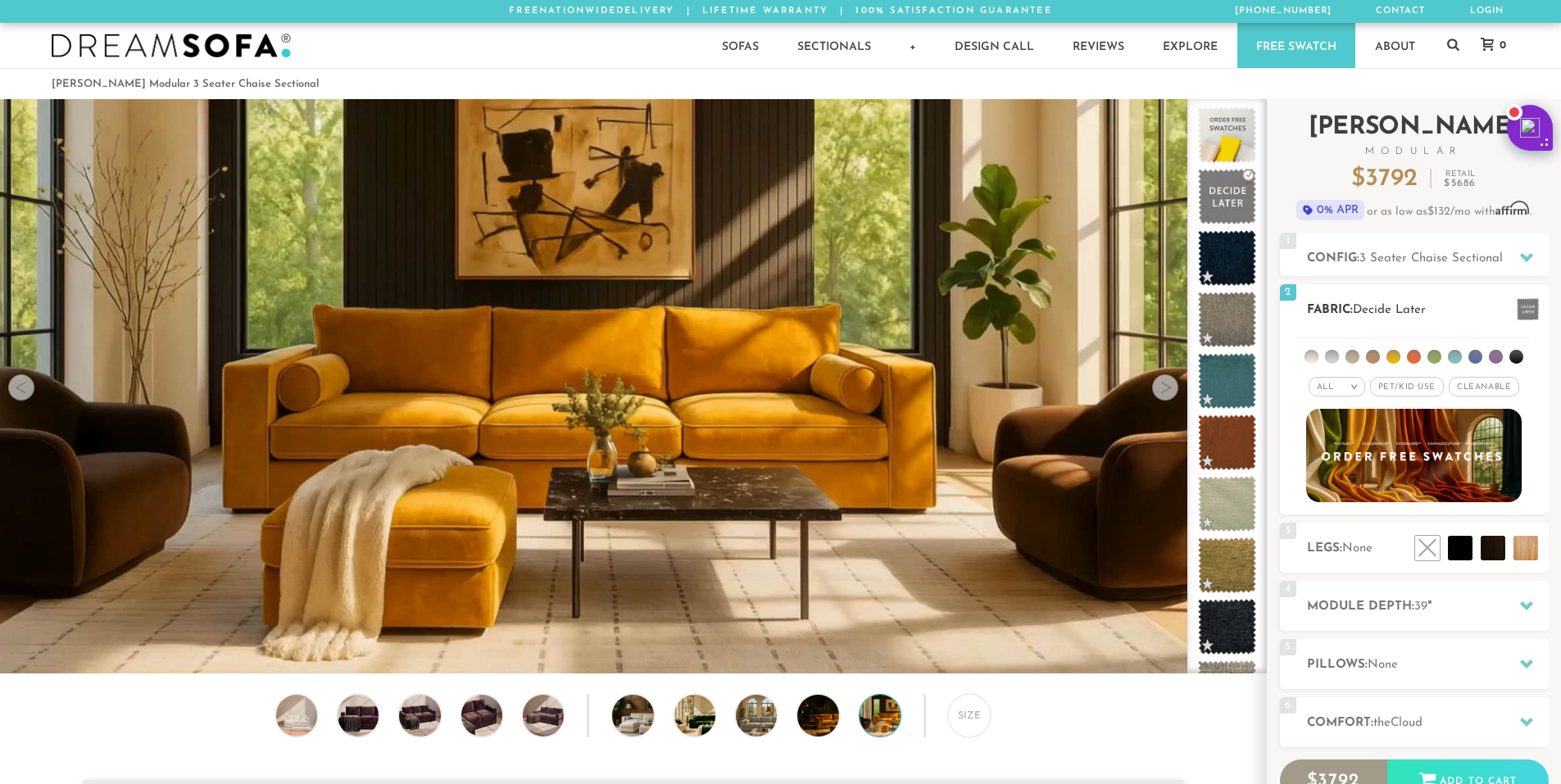
click at [1474, 387] on span "Cleanable x" at bounding box center [1483, 387] width 70 height 20
click at [1315, 357] on li at bounding box center [1312, 357] width 14 height 14
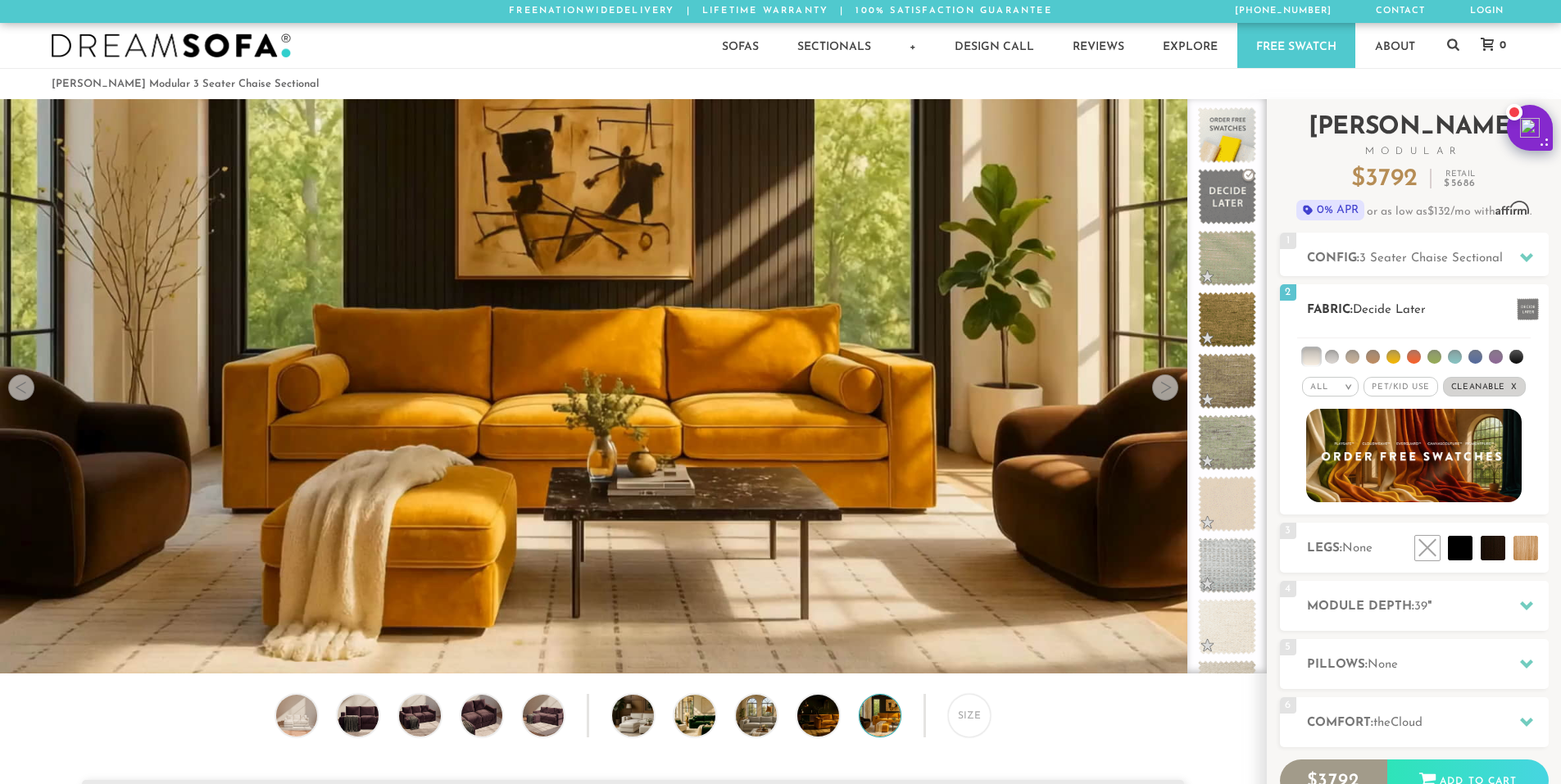
click at [1336, 358] on li at bounding box center [1332, 357] width 14 height 14
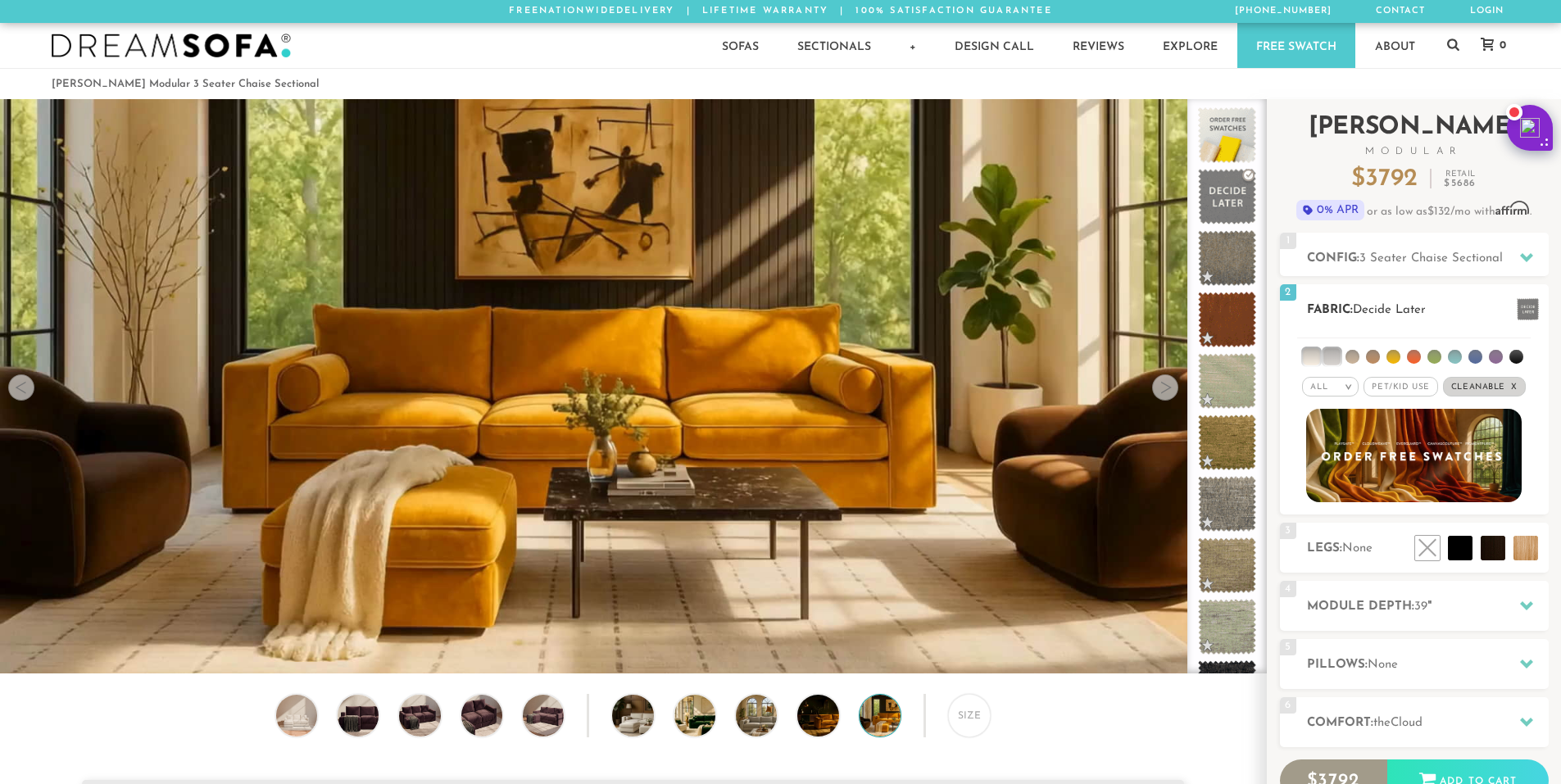
click at [1516, 358] on li at bounding box center [1516, 357] width 14 height 14
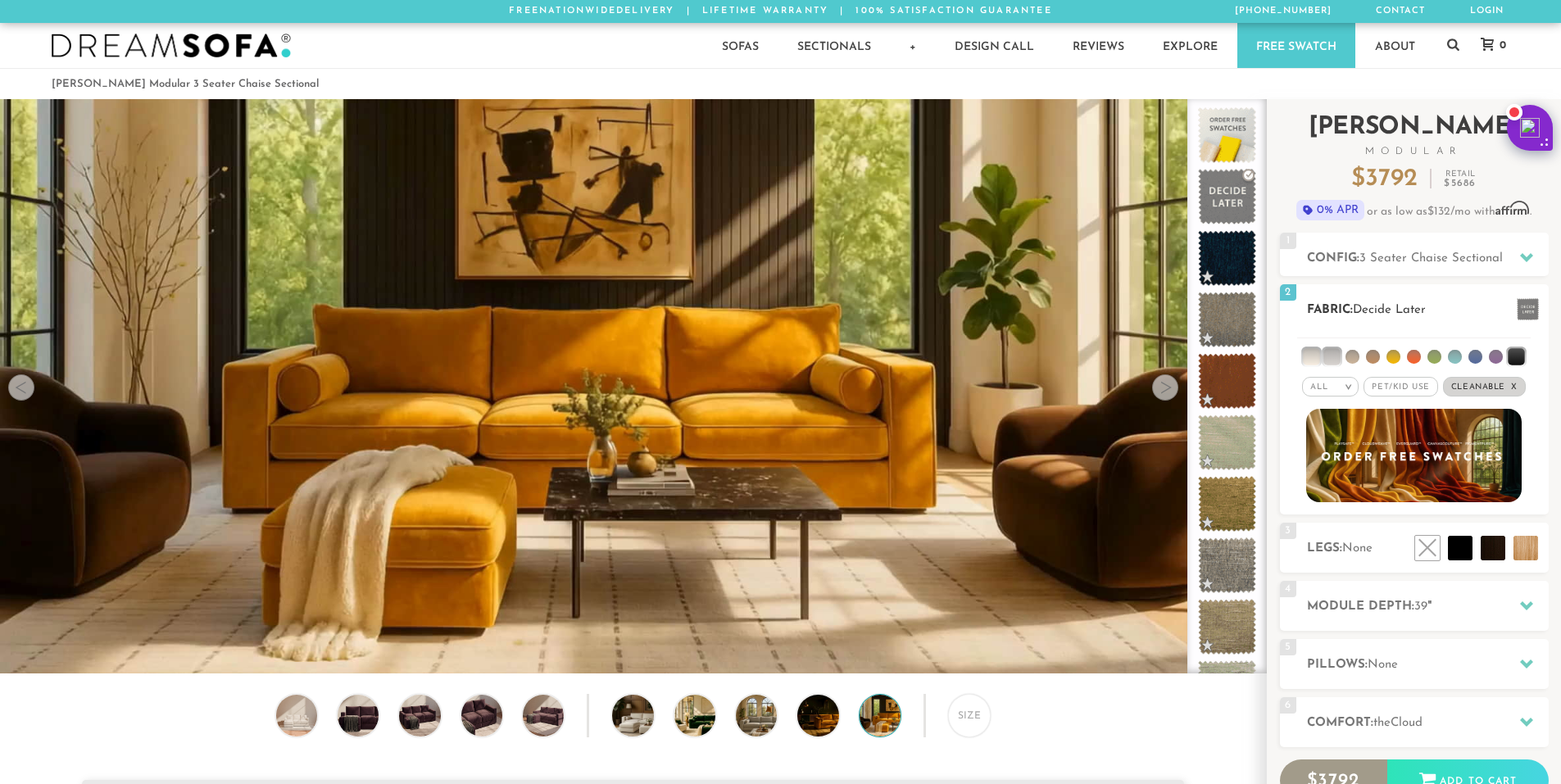
click at [1501, 356] on li at bounding box center [1496, 357] width 14 height 14
click at [1473, 356] on li at bounding box center [1475, 357] width 14 height 14
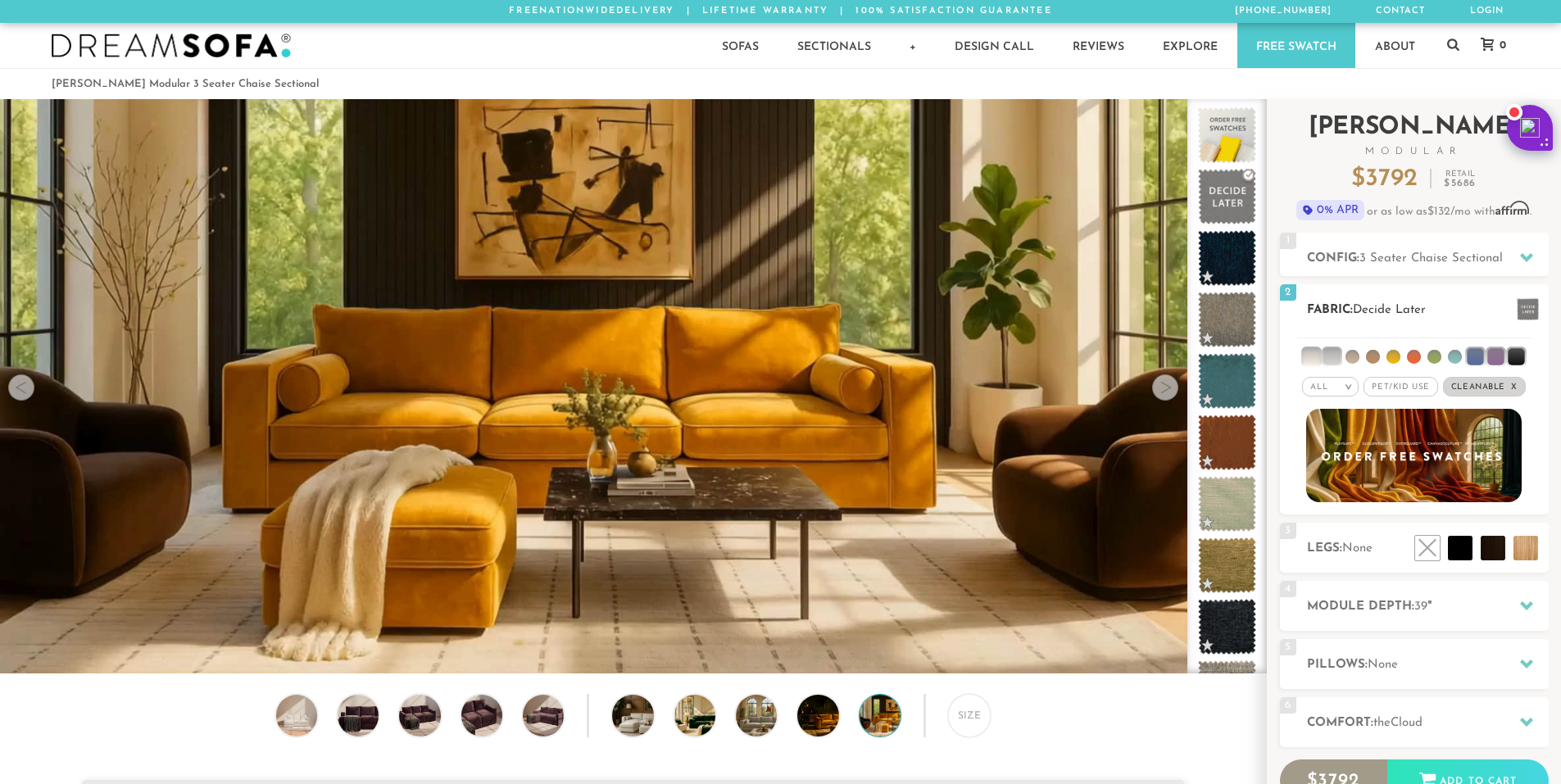
click at [1339, 380] on div "All >" at bounding box center [1329, 387] width 56 height 20
click at [1332, 515] on li "Luxury" at bounding box center [1329, 526] width 56 height 23
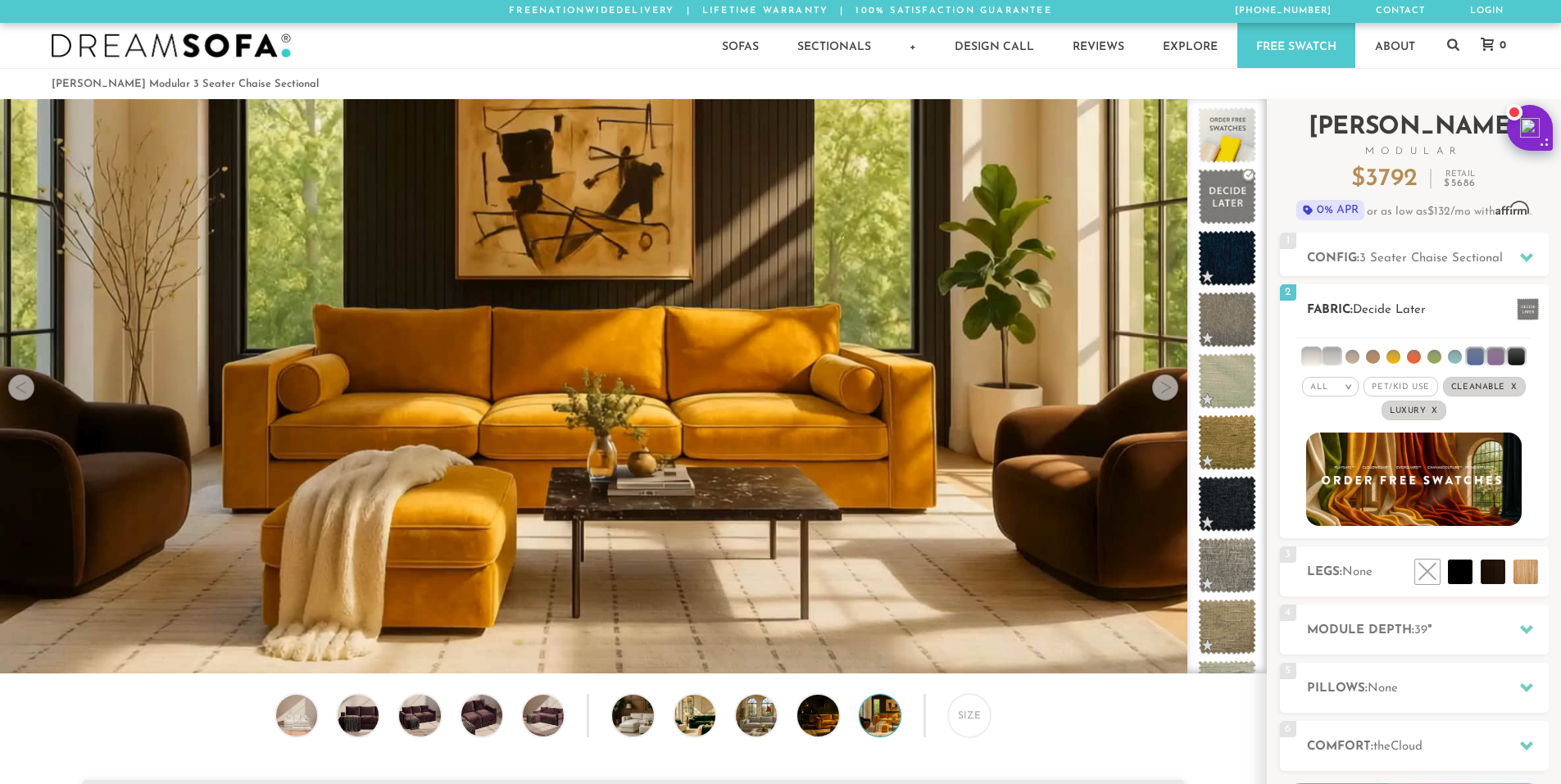
click at [1312, 350] on li at bounding box center [1311, 356] width 16 height 16
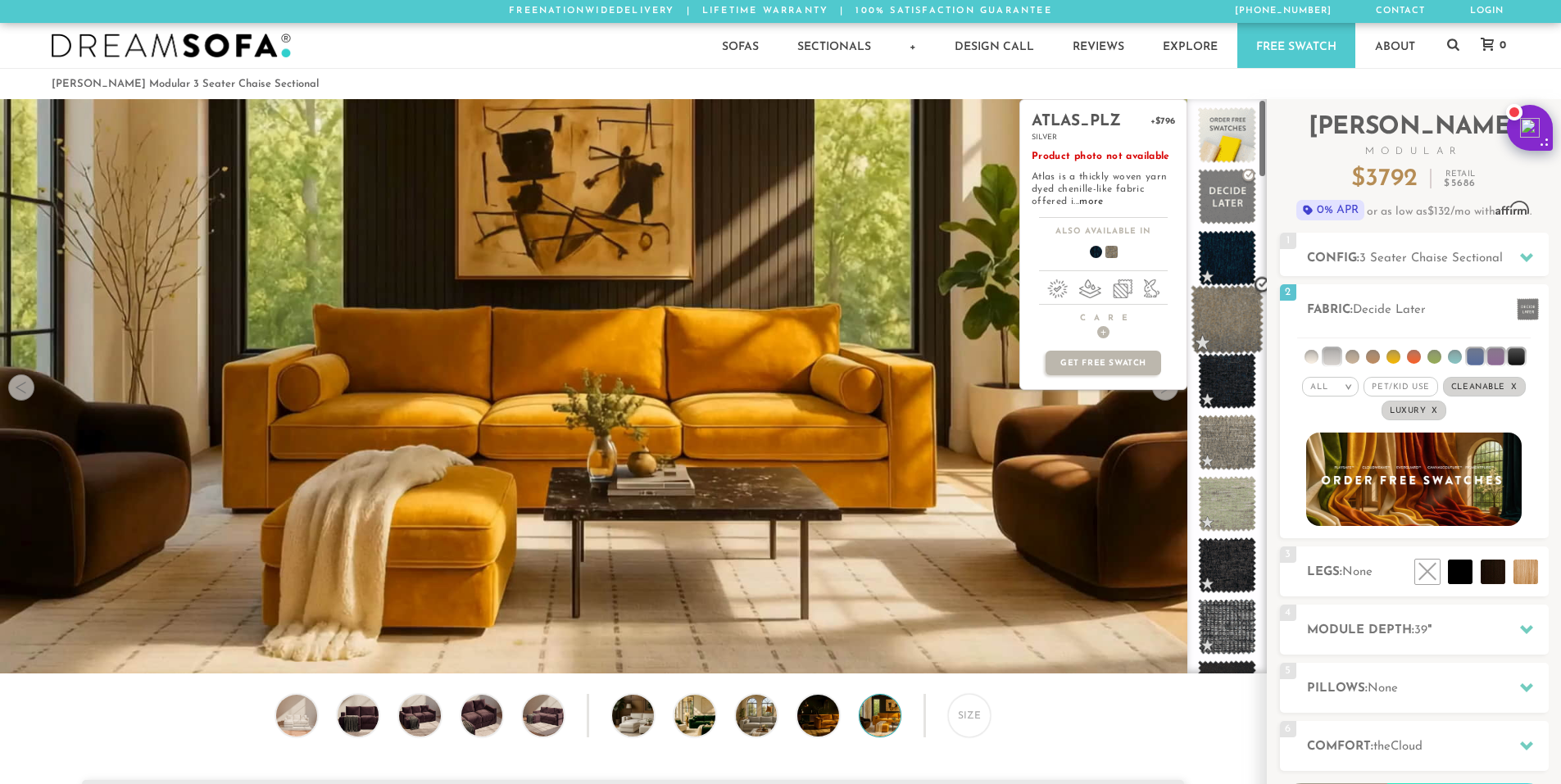
click at [1236, 327] on span at bounding box center [1227, 320] width 73 height 69
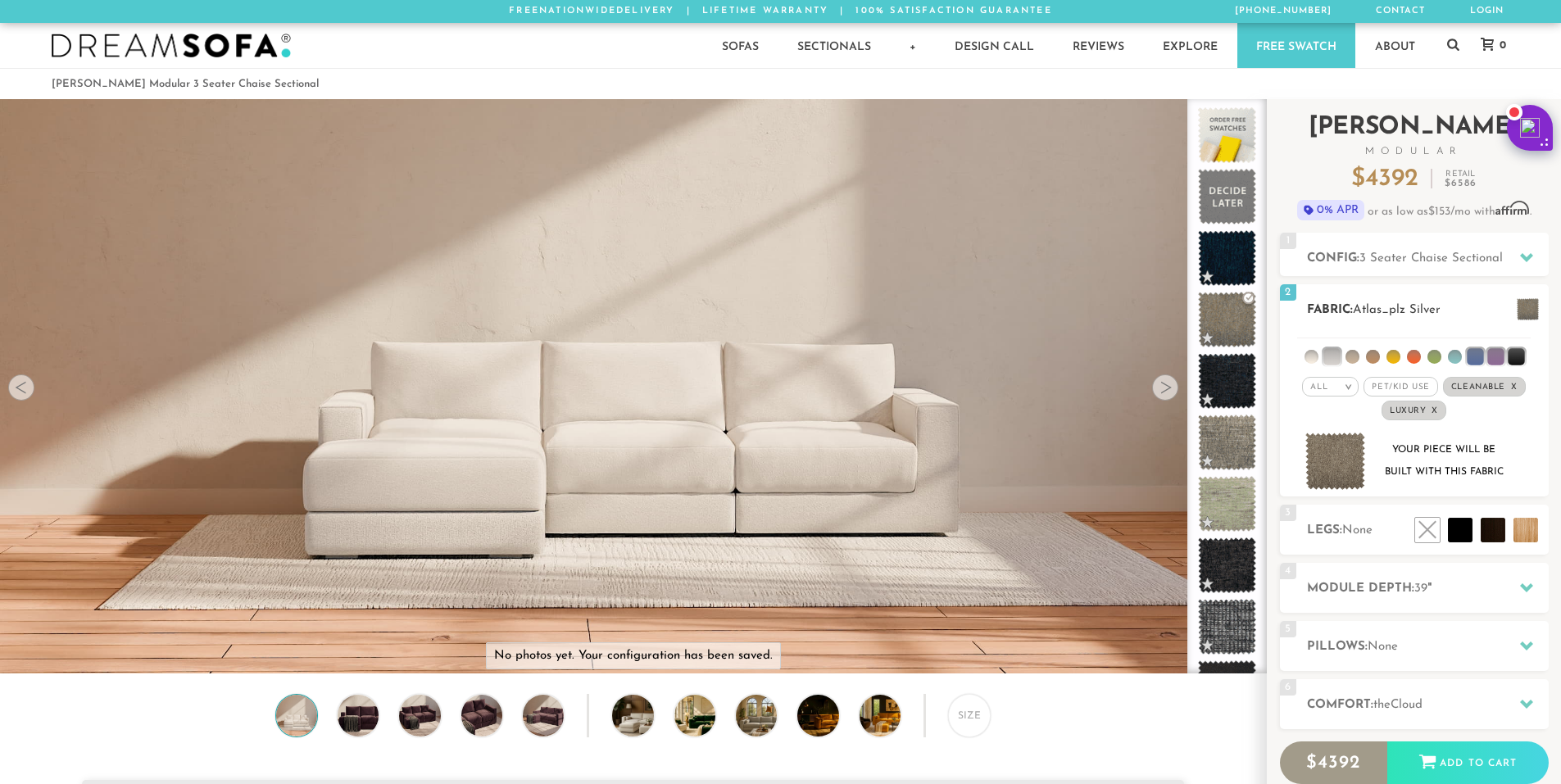
click at [1351, 353] on li at bounding box center [1353, 357] width 14 height 14
click at [1367, 359] on li at bounding box center [1373, 357] width 14 height 14
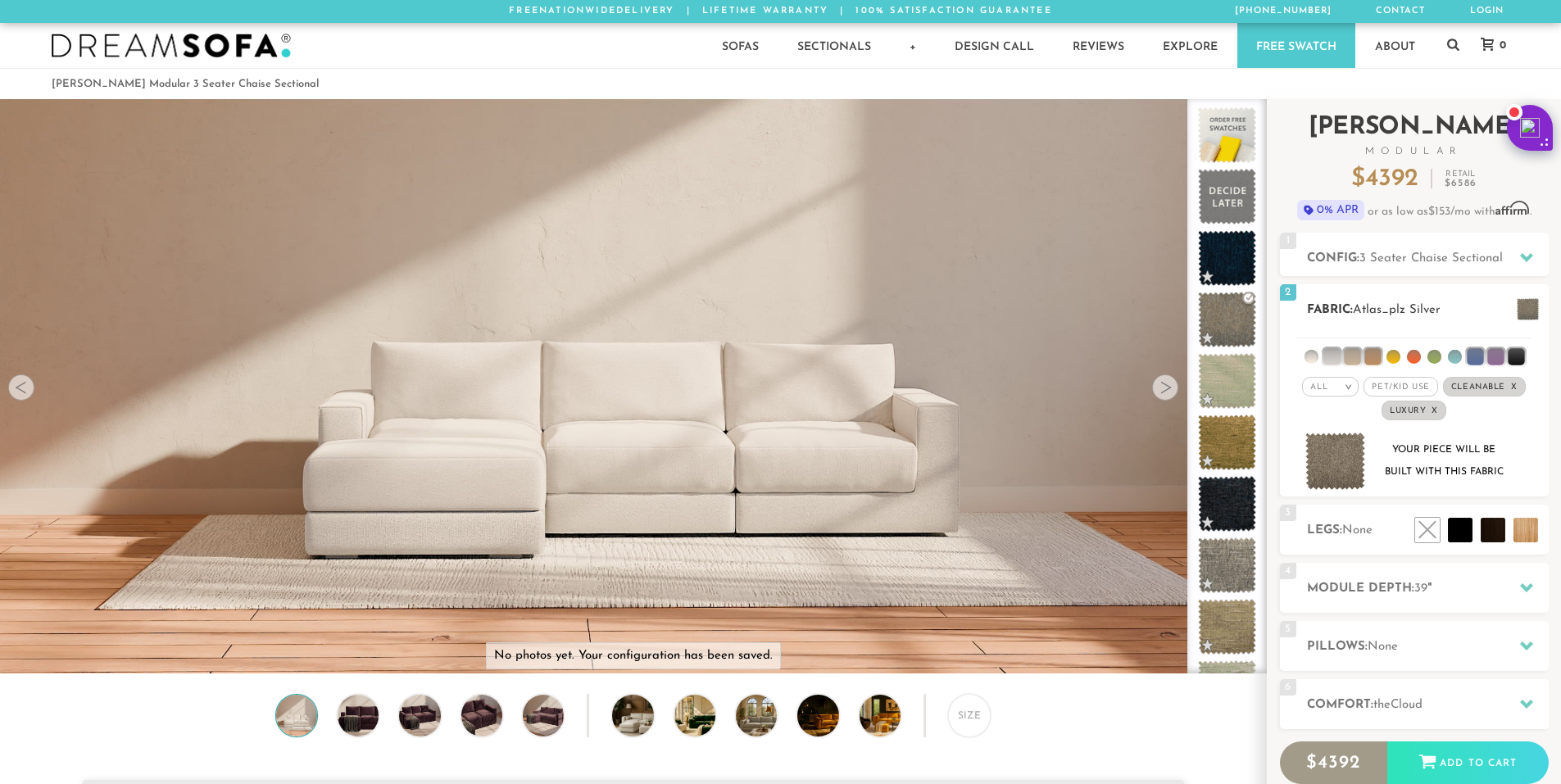
click at [1361, 358] on li at bounding box center [1352, 356] width 16 height 16
click at [1368, 357] on li at bounding box center [1372, 356] width 16 height 16
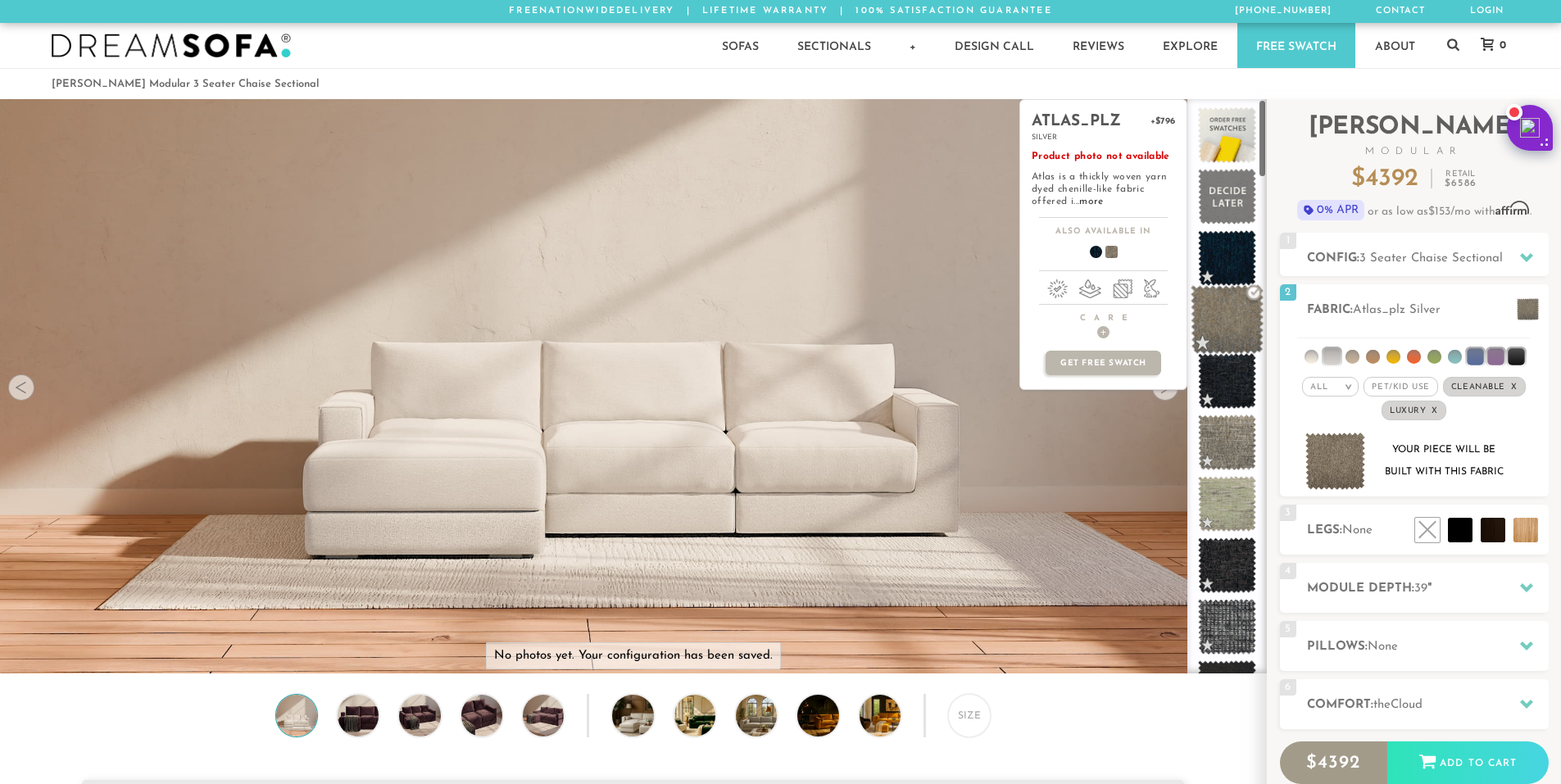
click at [1236, 331] on span at bounding box center [1227, 320] width 73 height 69
click at [1228, 485] on span at bounding box center [1227, 504] width 73 height 69
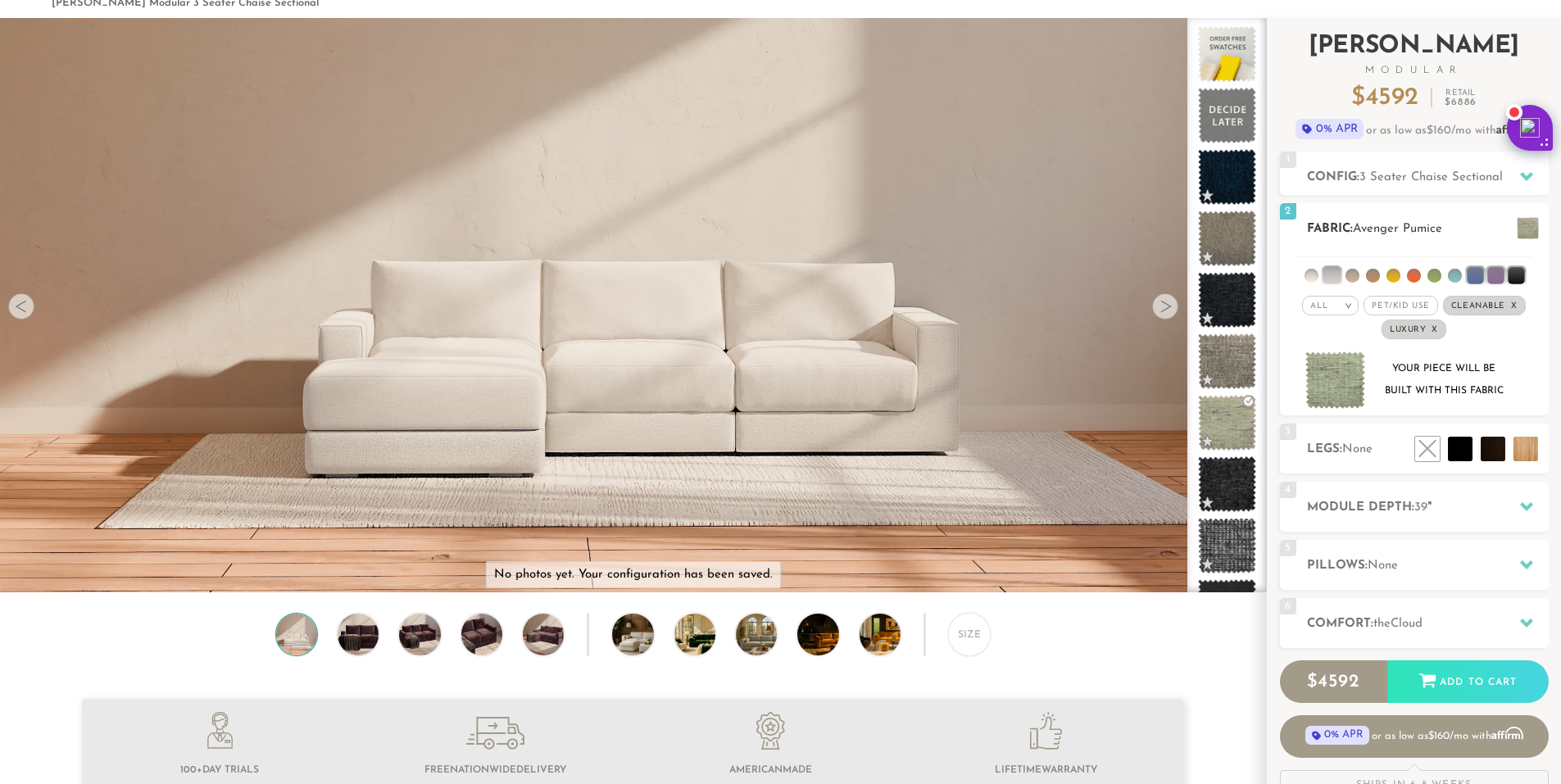
scroll to position [83, 0]
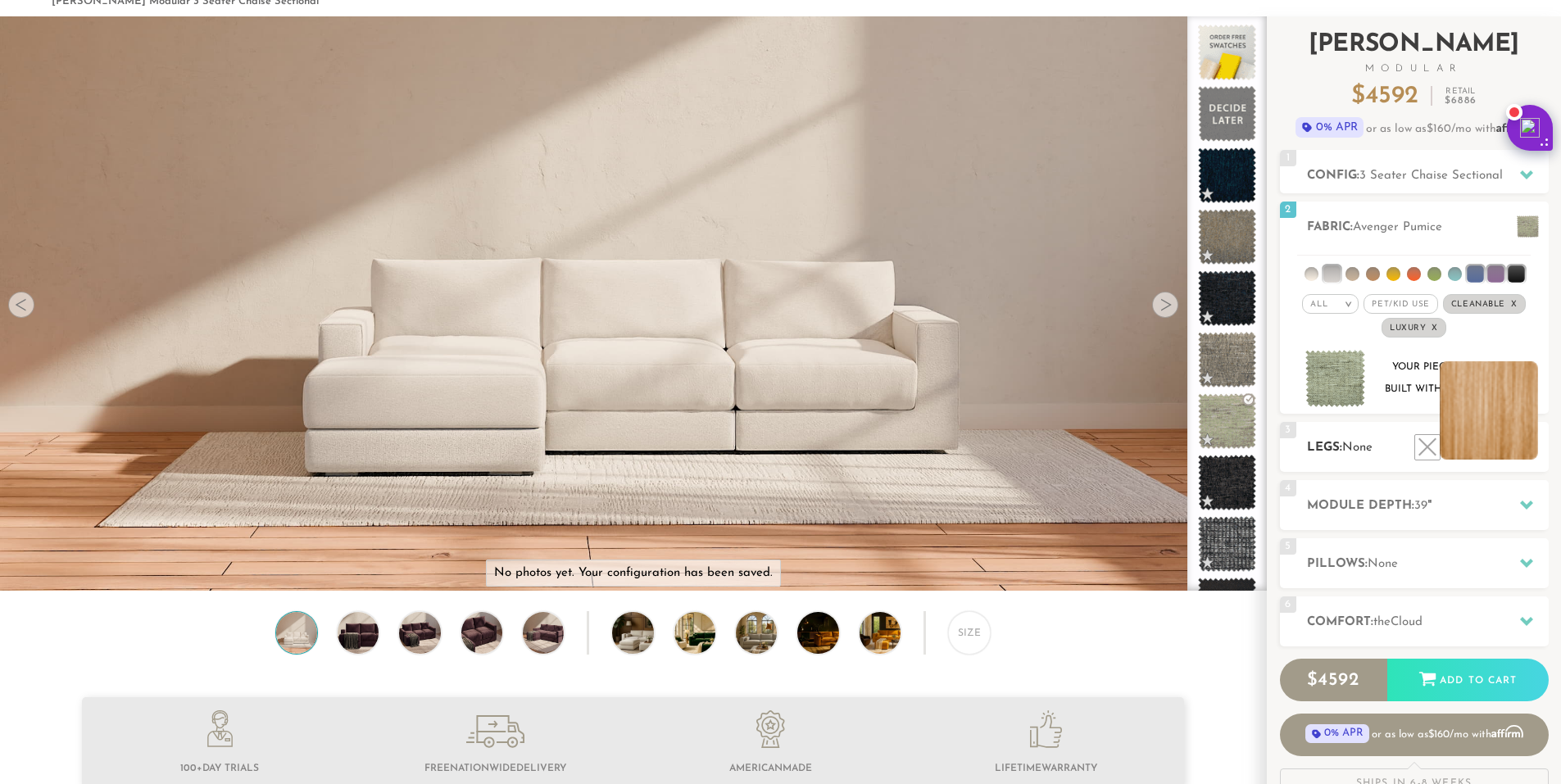
click at [1518, 454] on li at bounding box center [1489, 411] width 98 height 98
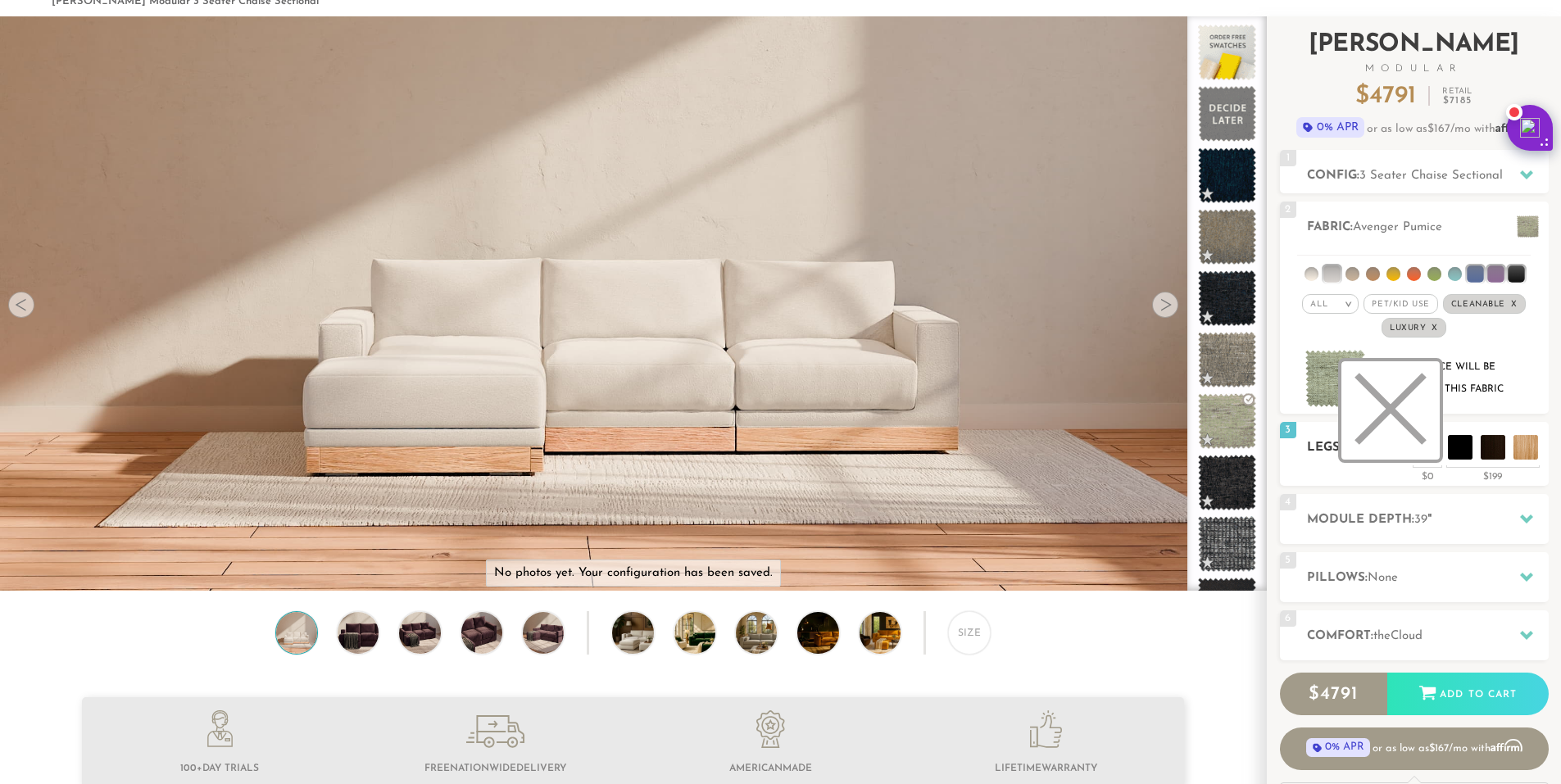
click at [1424, 454] on li at bounding box center [1390, 411] width 98 height 98
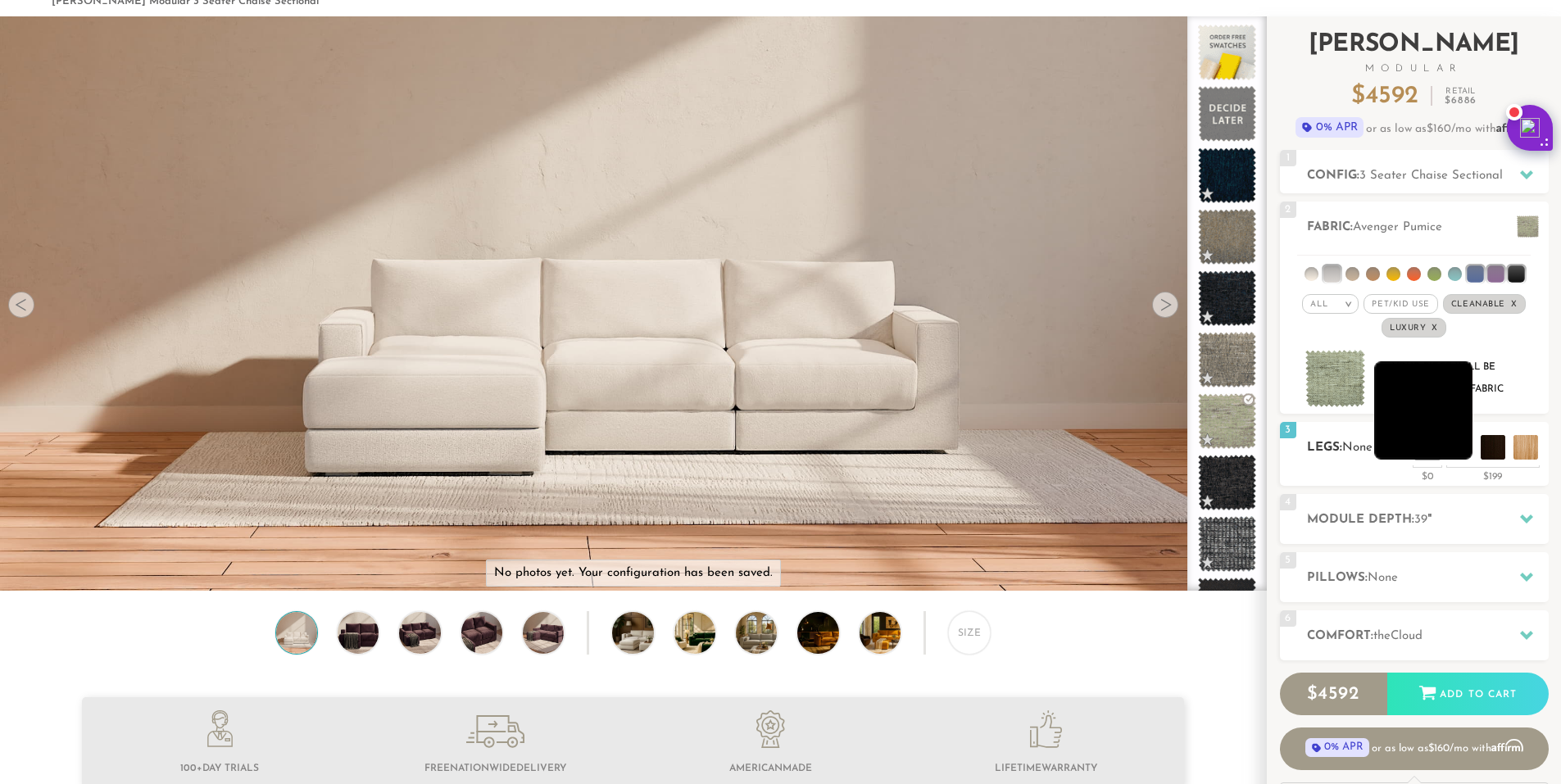
click at [1460, 454] on li at bounding box center [1423, 411] width 98 height 98
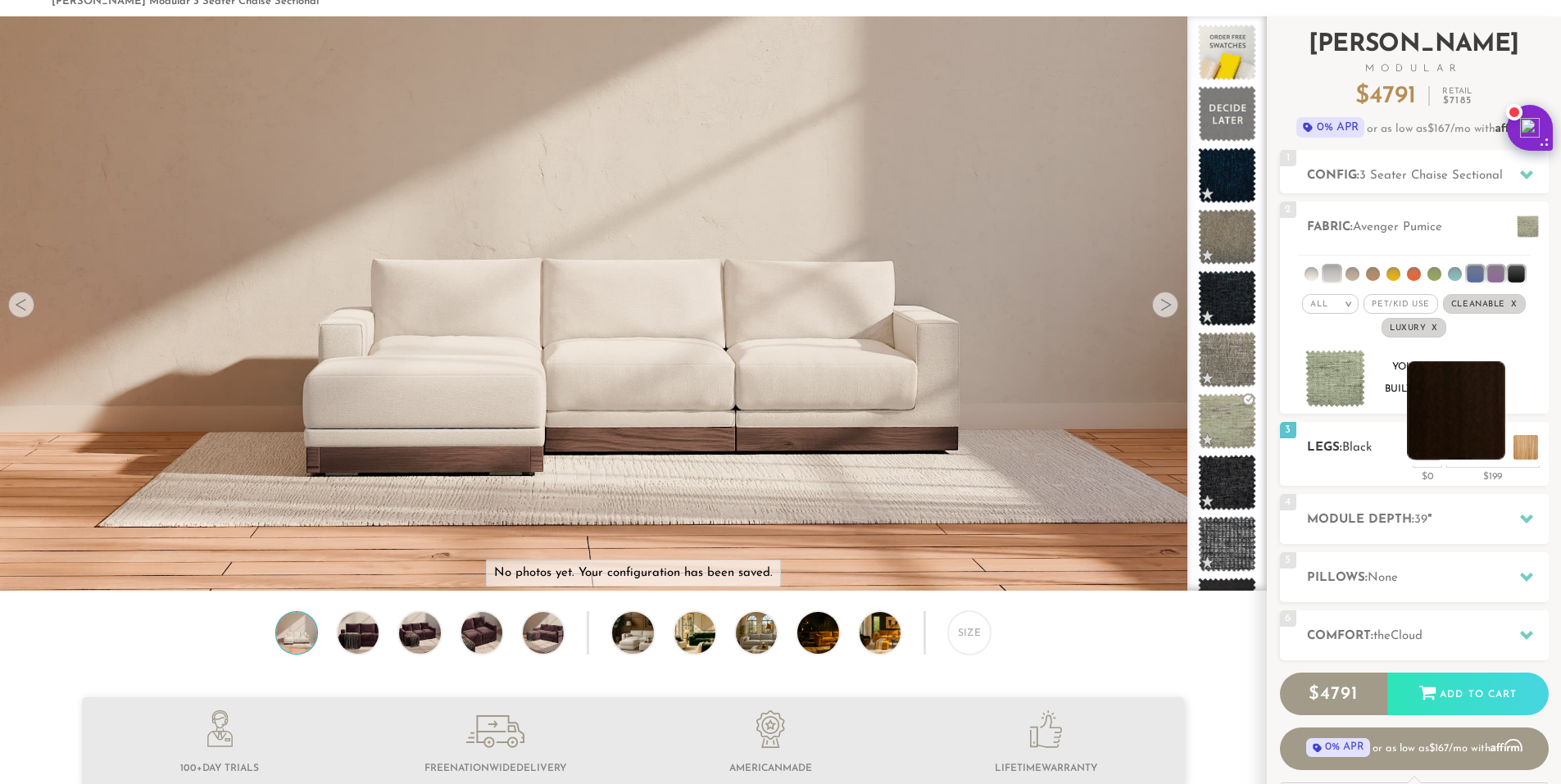
click at [1485, 450] on li at bounding box center [1456, 411] width 98 height 98
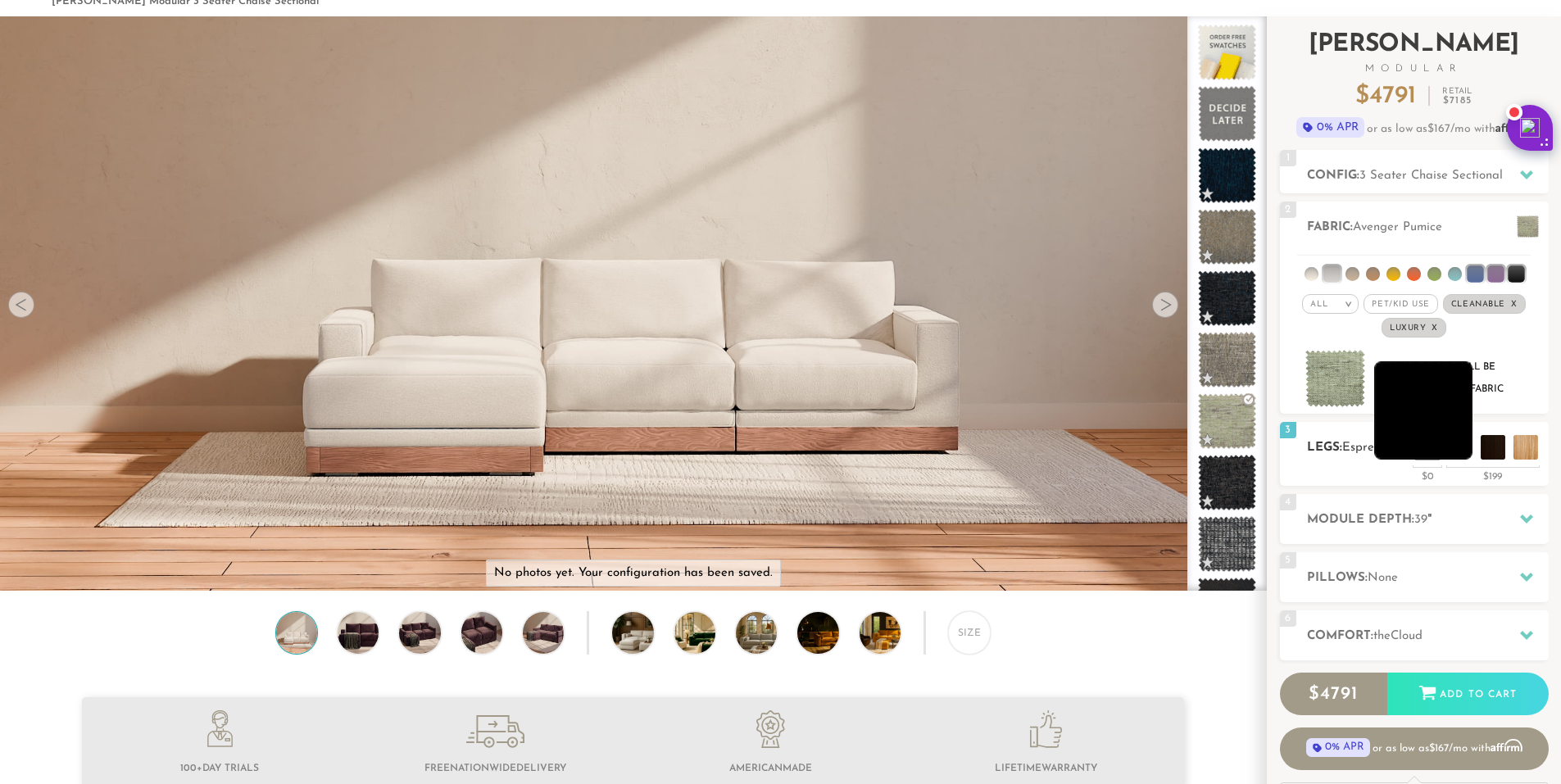
click at [1457, 455] on li at bounding box center [1423, 411] width 98 height 98
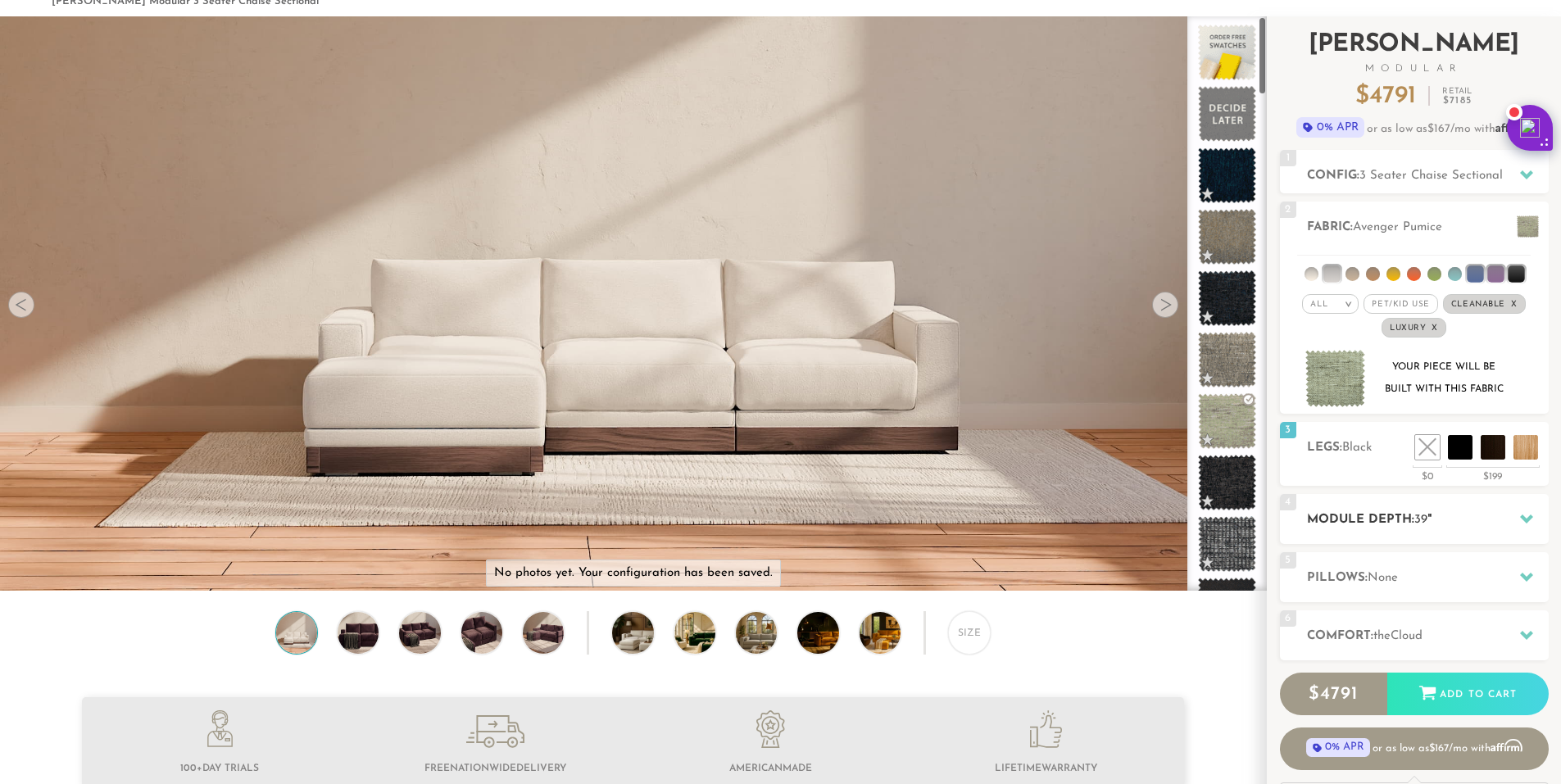
click at [1502, 529] on h2 "Module Depth: 39 "" at bounding box center [1427, 519] width 241 height 19
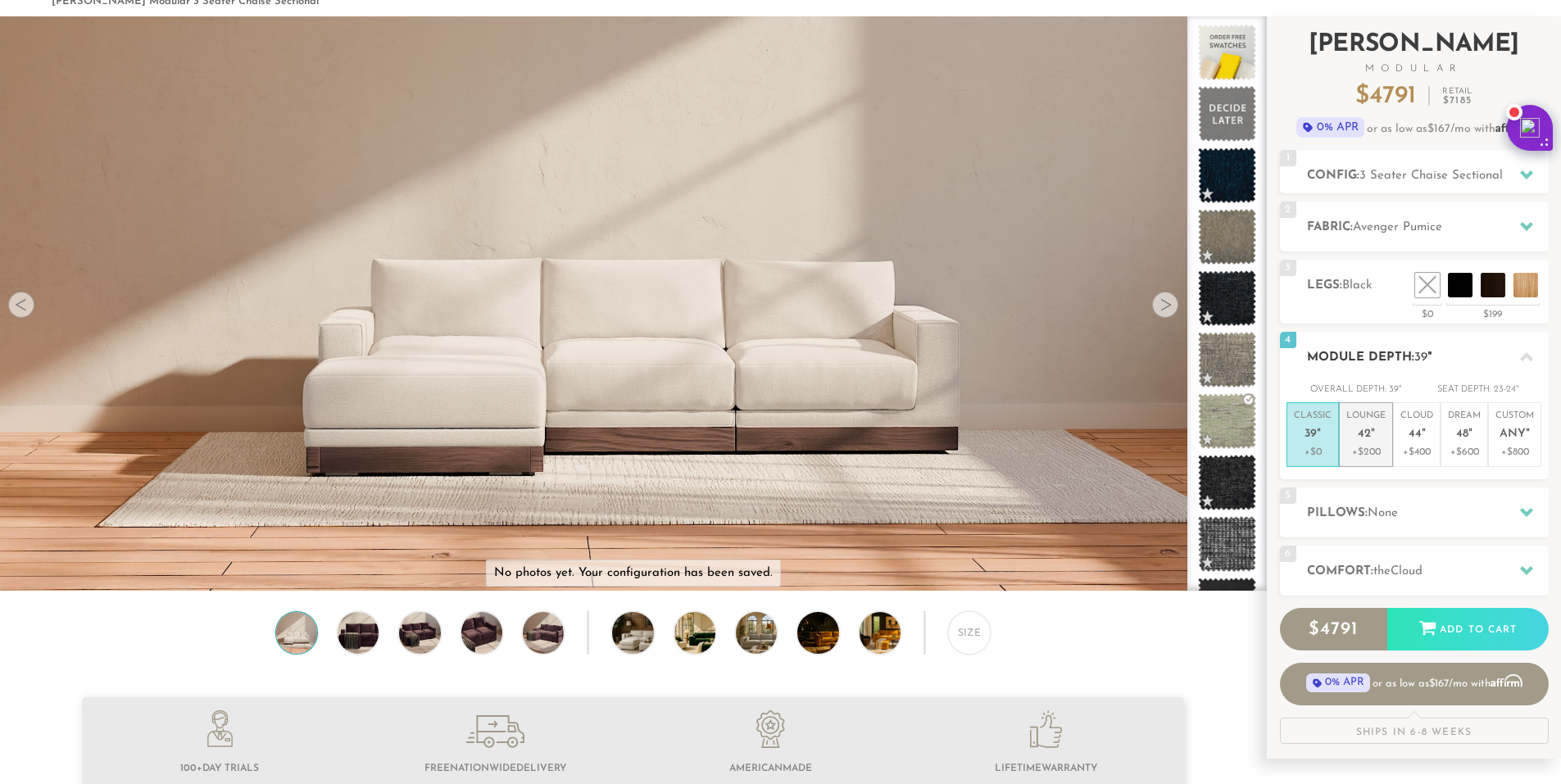
click at [1352, 447] on p "+$200" at bounding box center [1366, 452] width 39 height 15
click at [1461, 515] on h2 "Pillows: None" at bounding box center [1427, 513] width 241 height 19
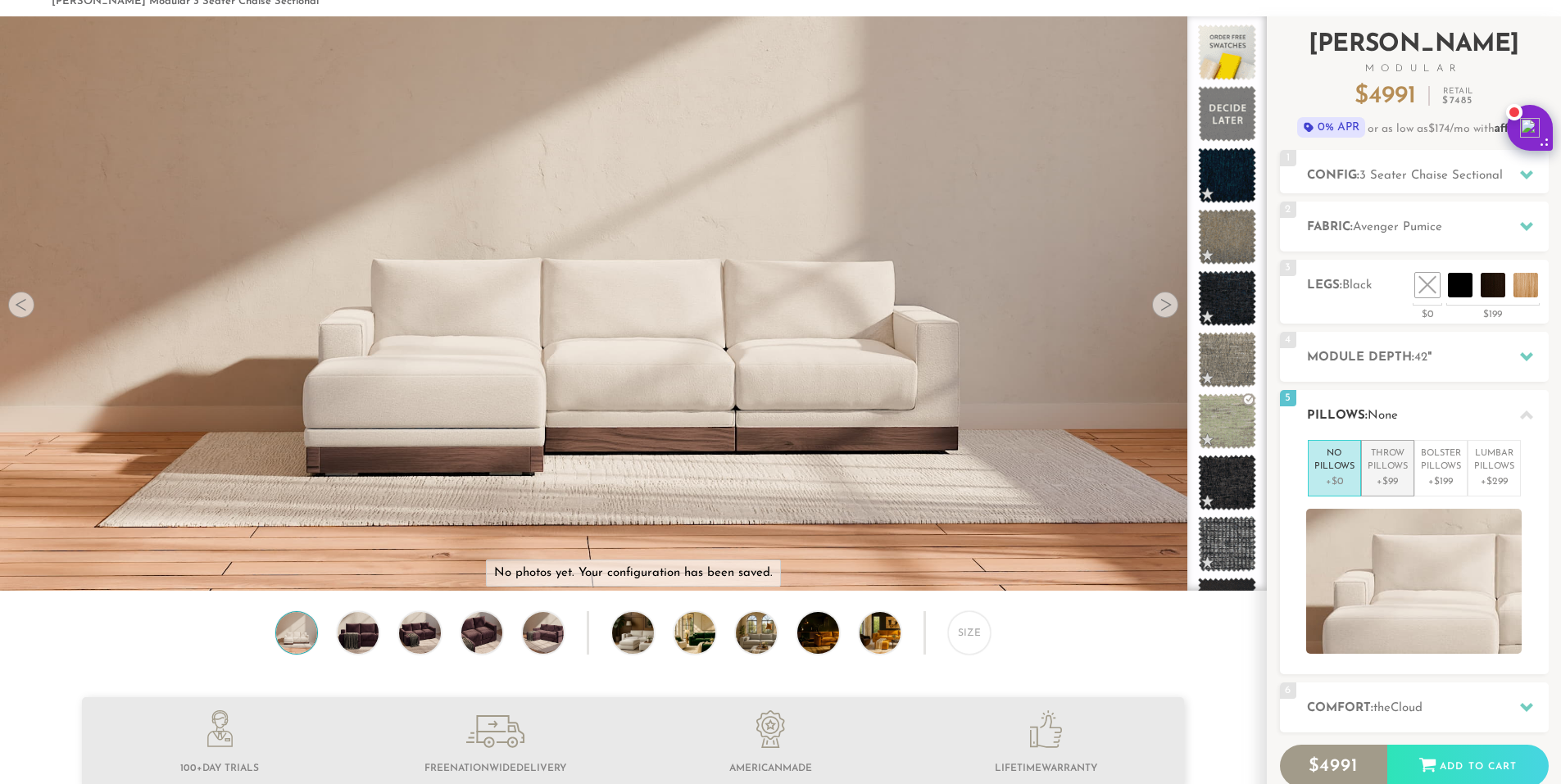
click at [1377, 475] on p "+$99" at bounding box center [1387, 481] width 40 height 15
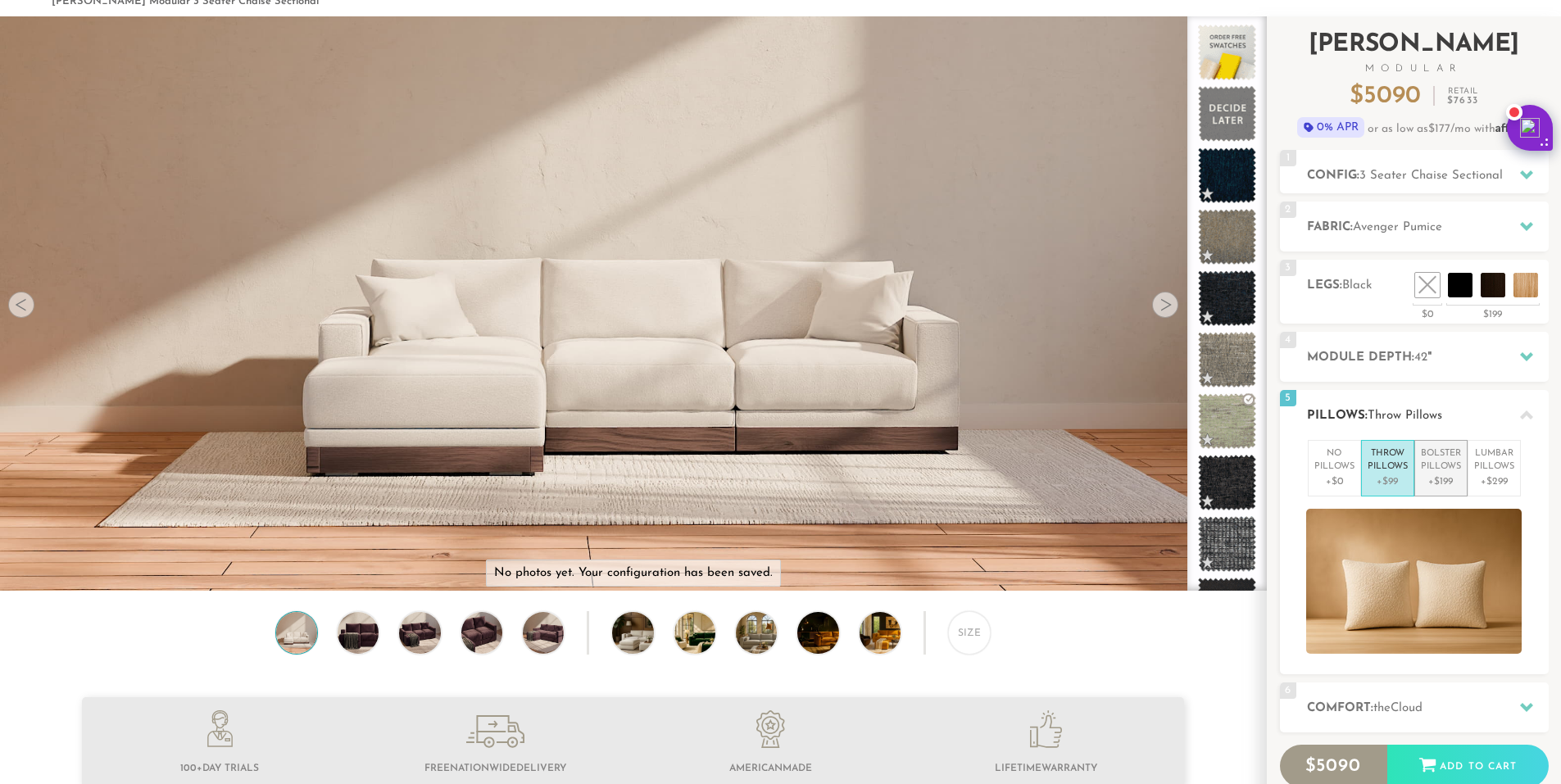
click at [1425, 478] on p "+$199" at bounding box center [1441, 481] width 40 height 15
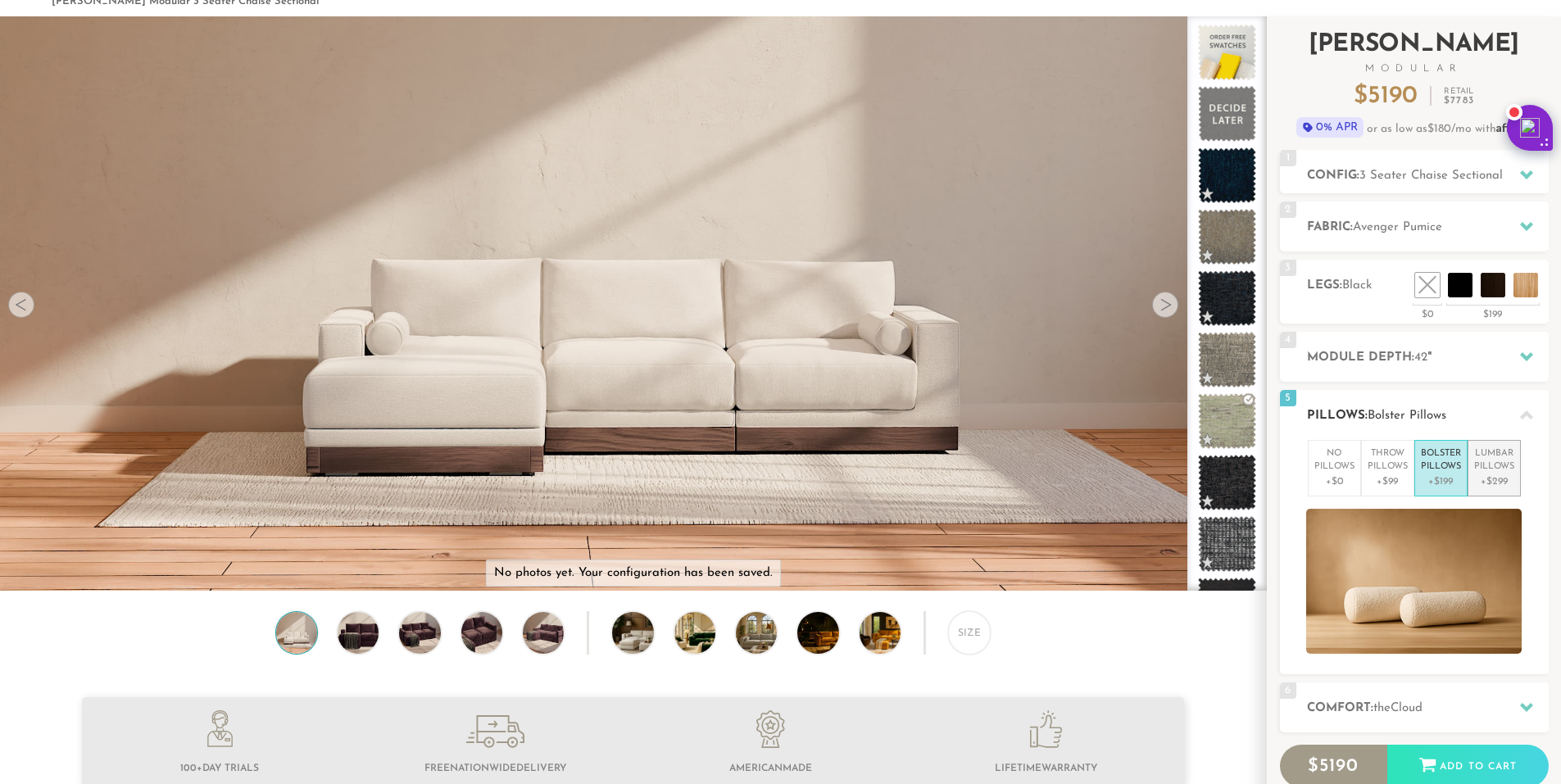
click at [1479, 482] on p "+$299" at bounding box center [1493, 481] width 40 height 15
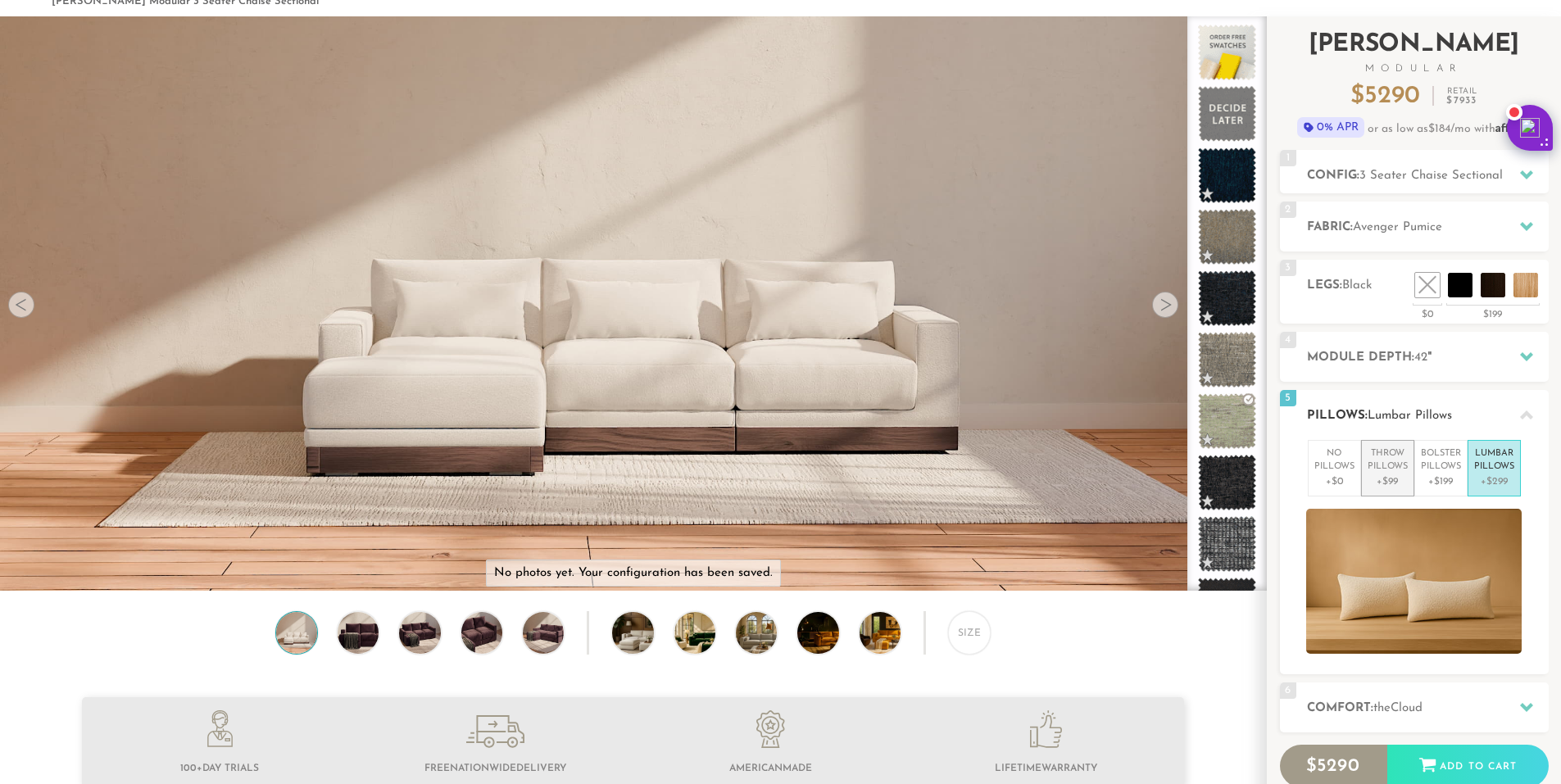
click at [1365, 470] on li "Throw Pillows +$99" at bounding box center [1388, 468] width 53 height 56
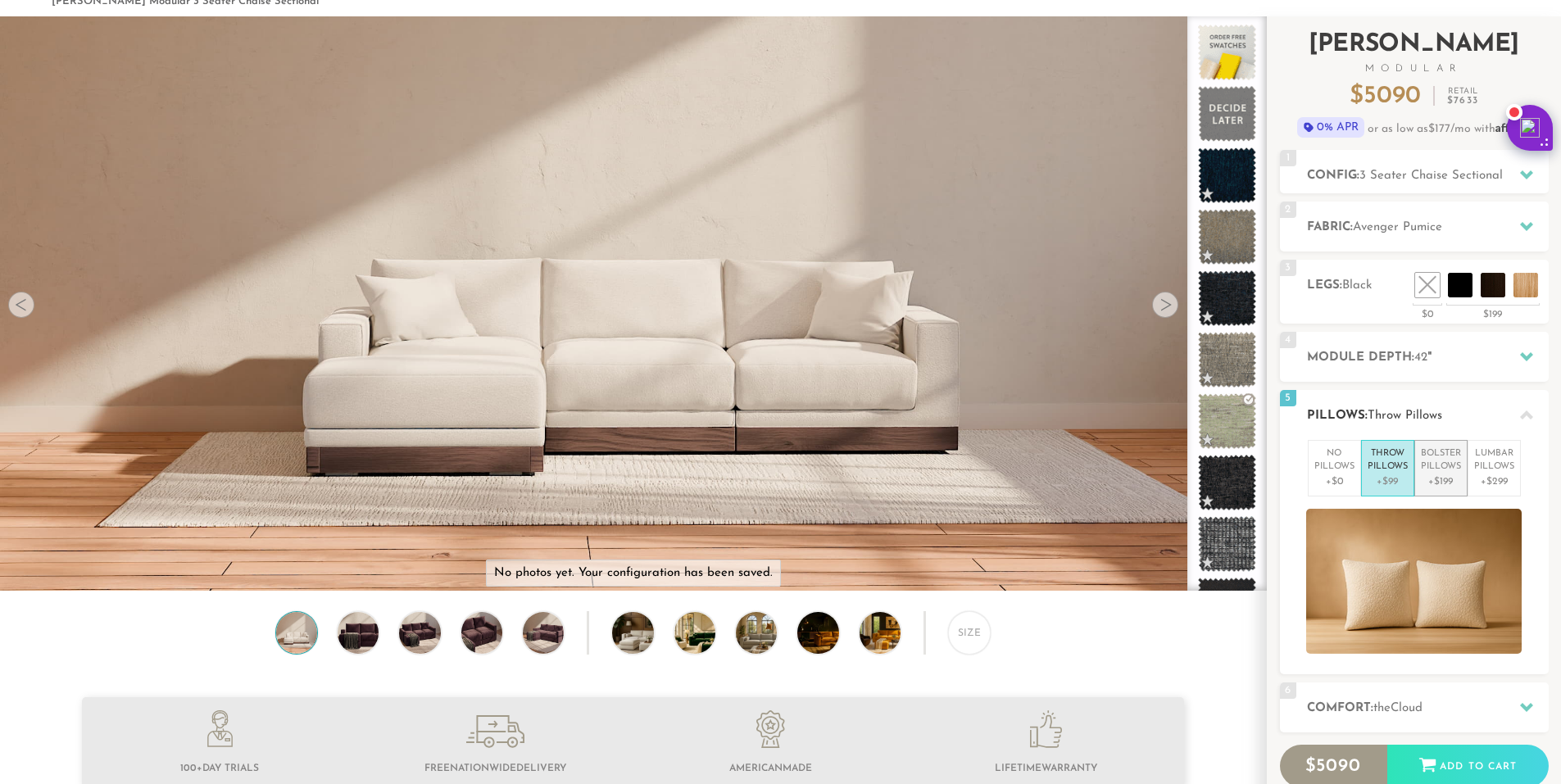
click at [1455, 475] on p "+$199" at bounding box center [1441, 481] width 40 height 15
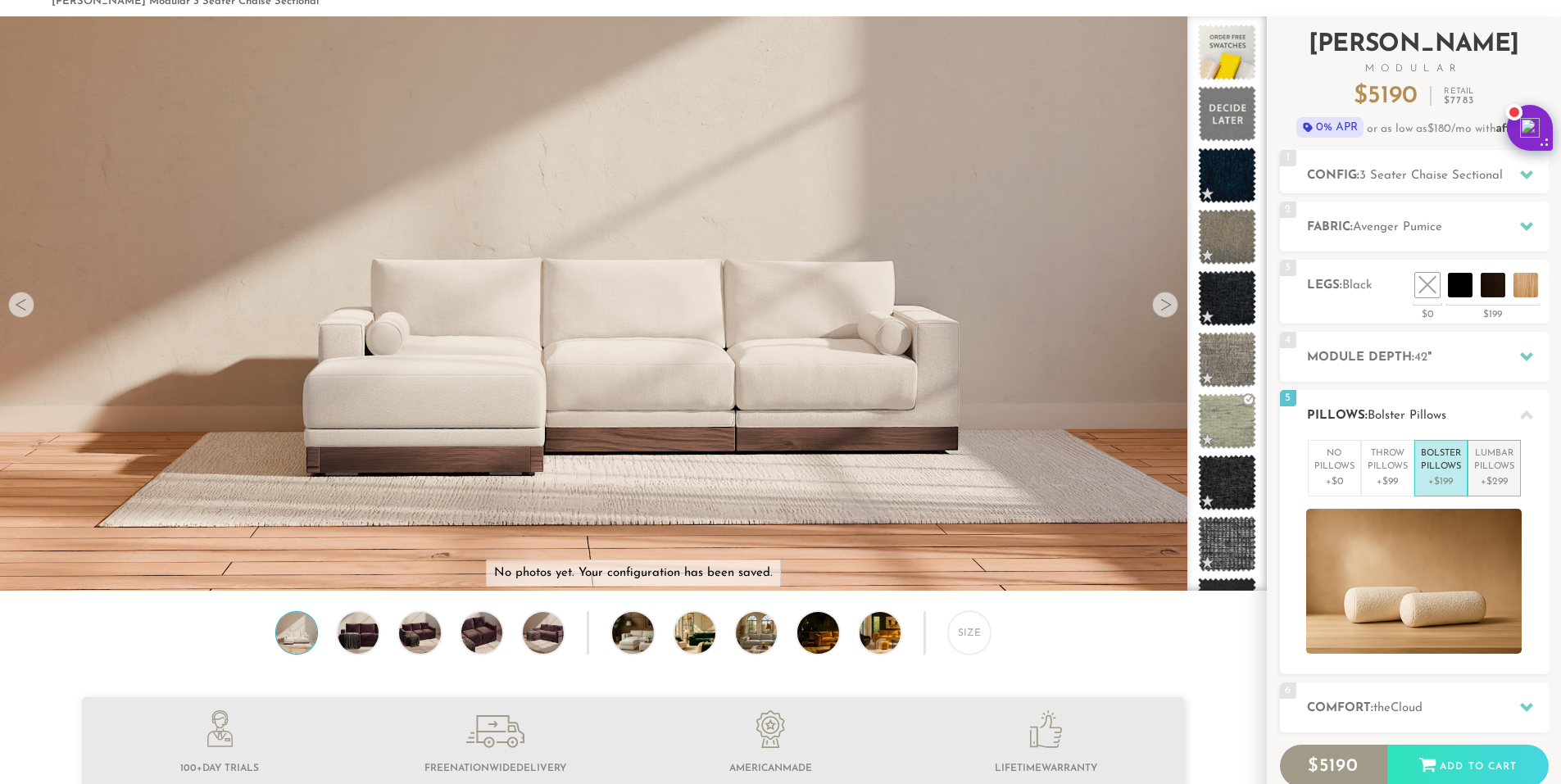
click at [1491, 474] on p "+$299" at bounding box center [1493, 481] width 40 height 15
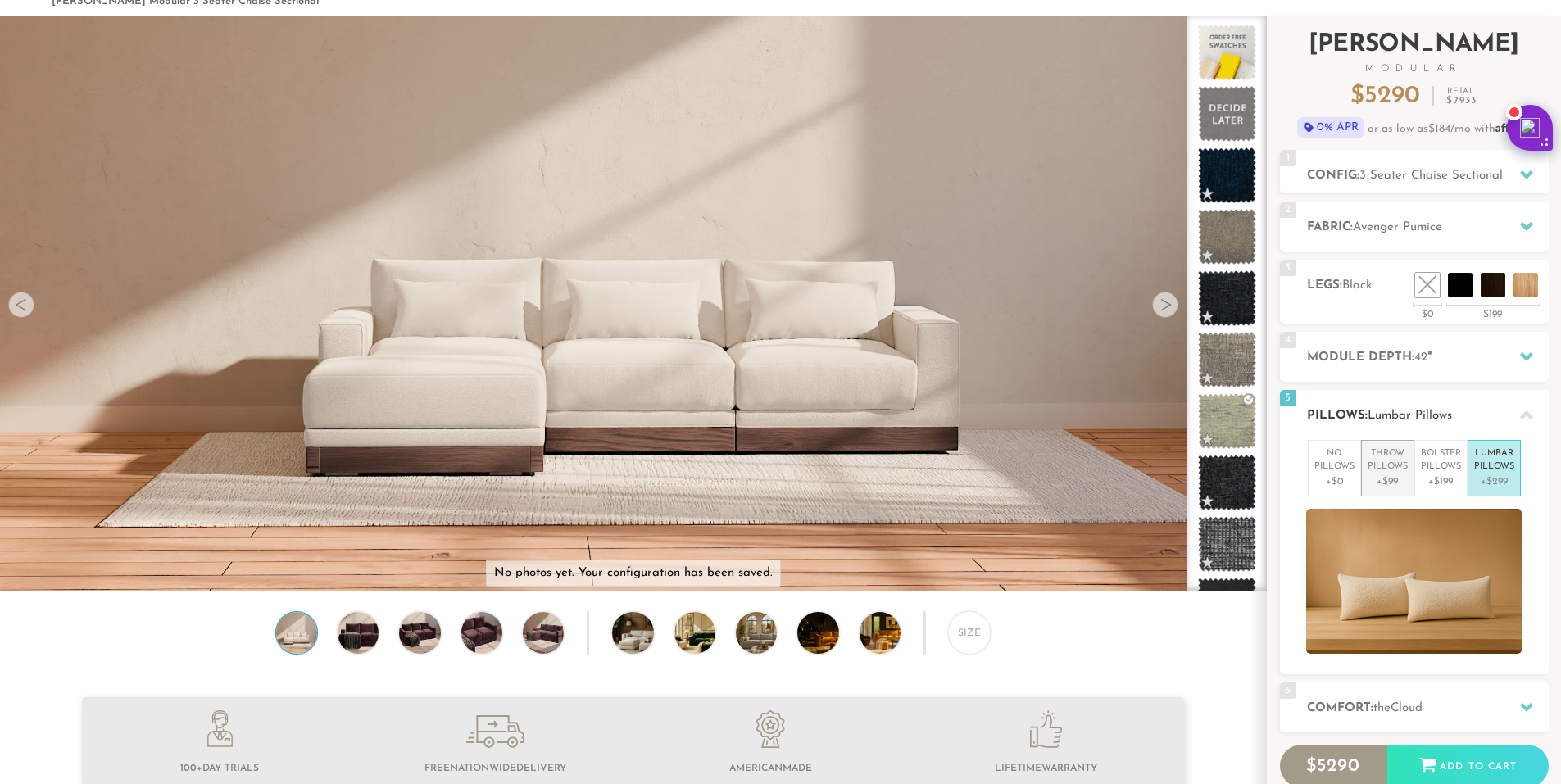
click at [1388, 474] on p "+$99" at bounding box center [1387, 481] width 40 height 15
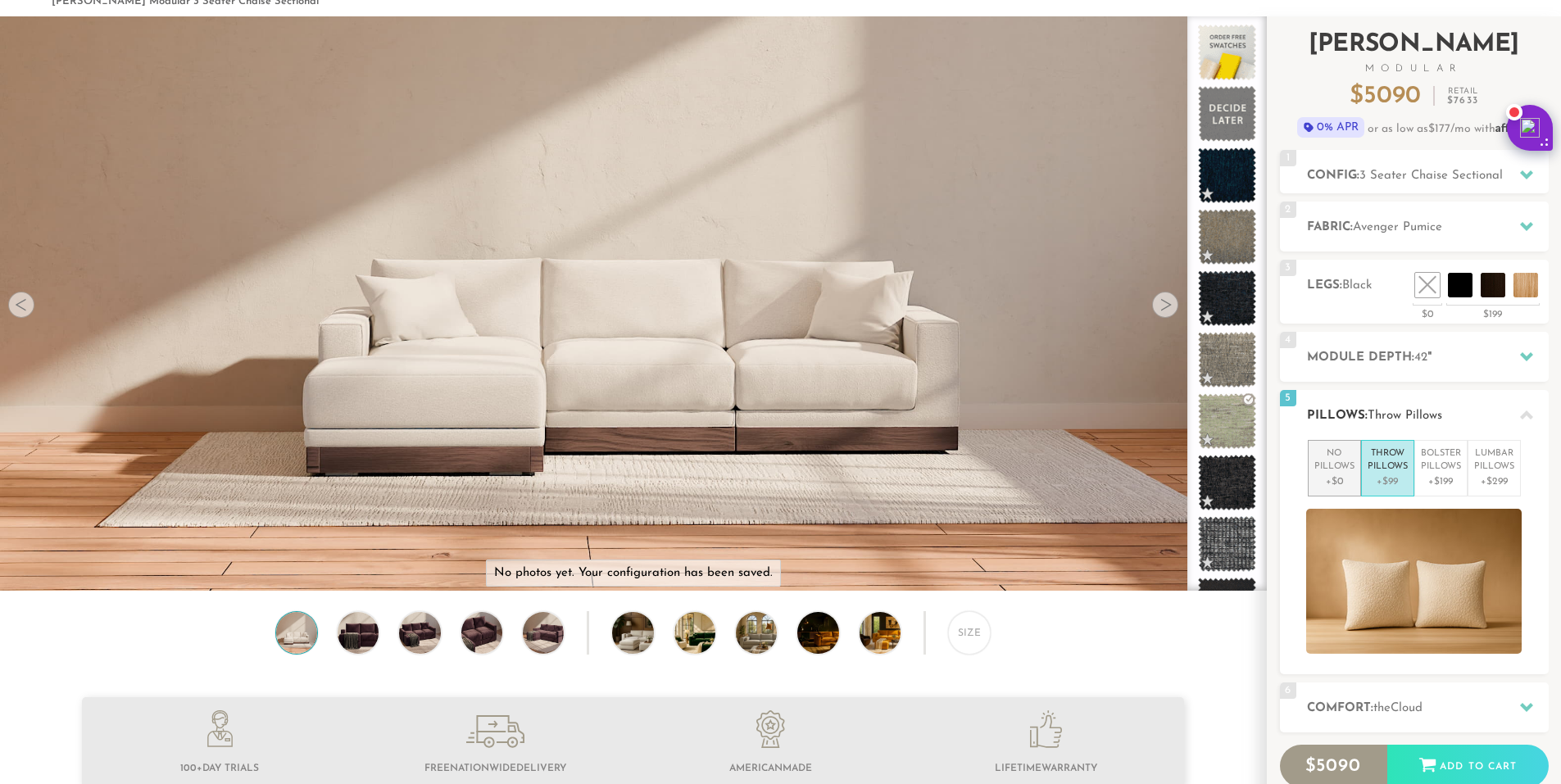
click at [1330, 473] on p "No Pillows" at bounding box center [1334, 461] width 40 height 27
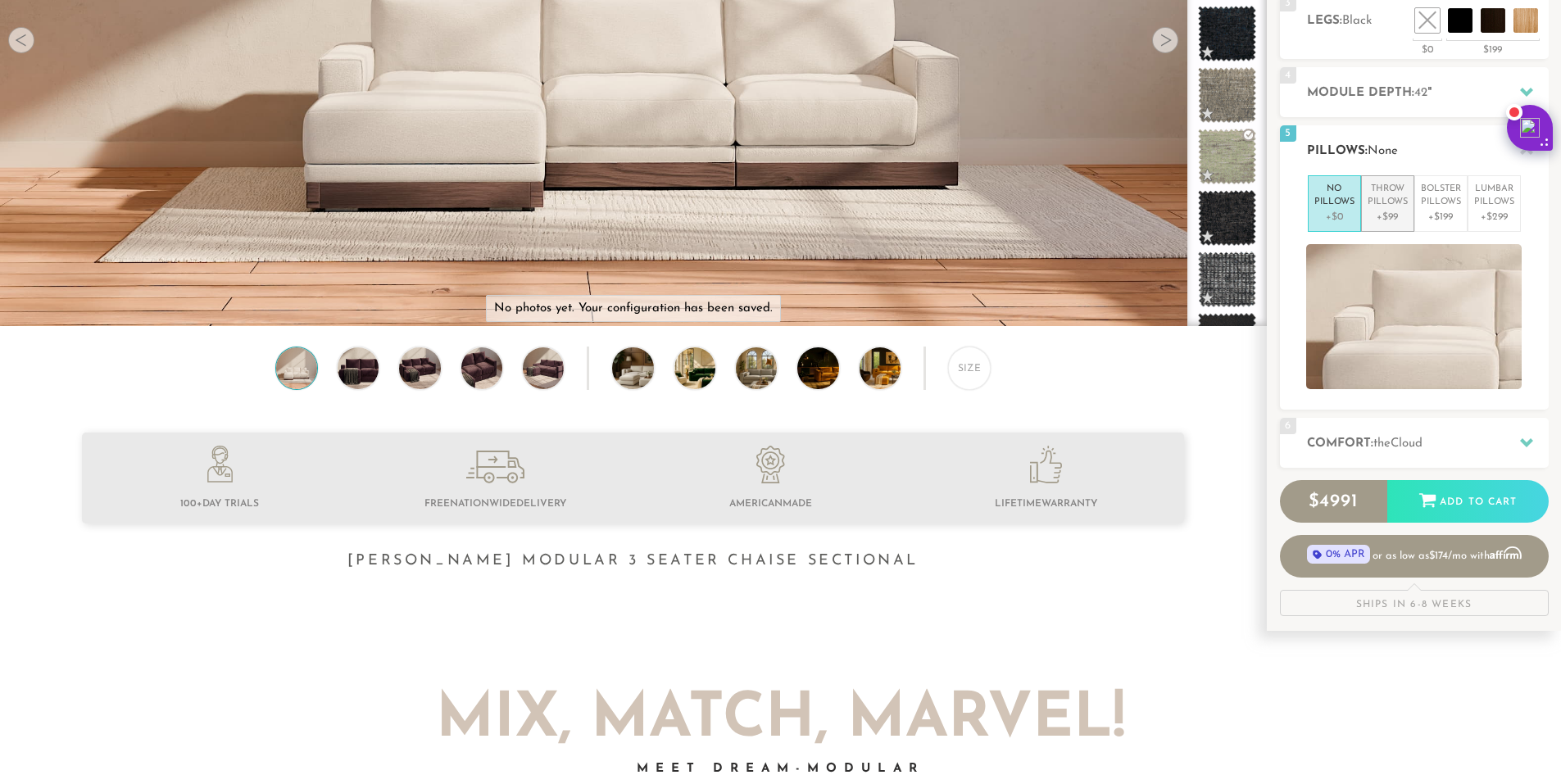
scroll to position [342, 0]
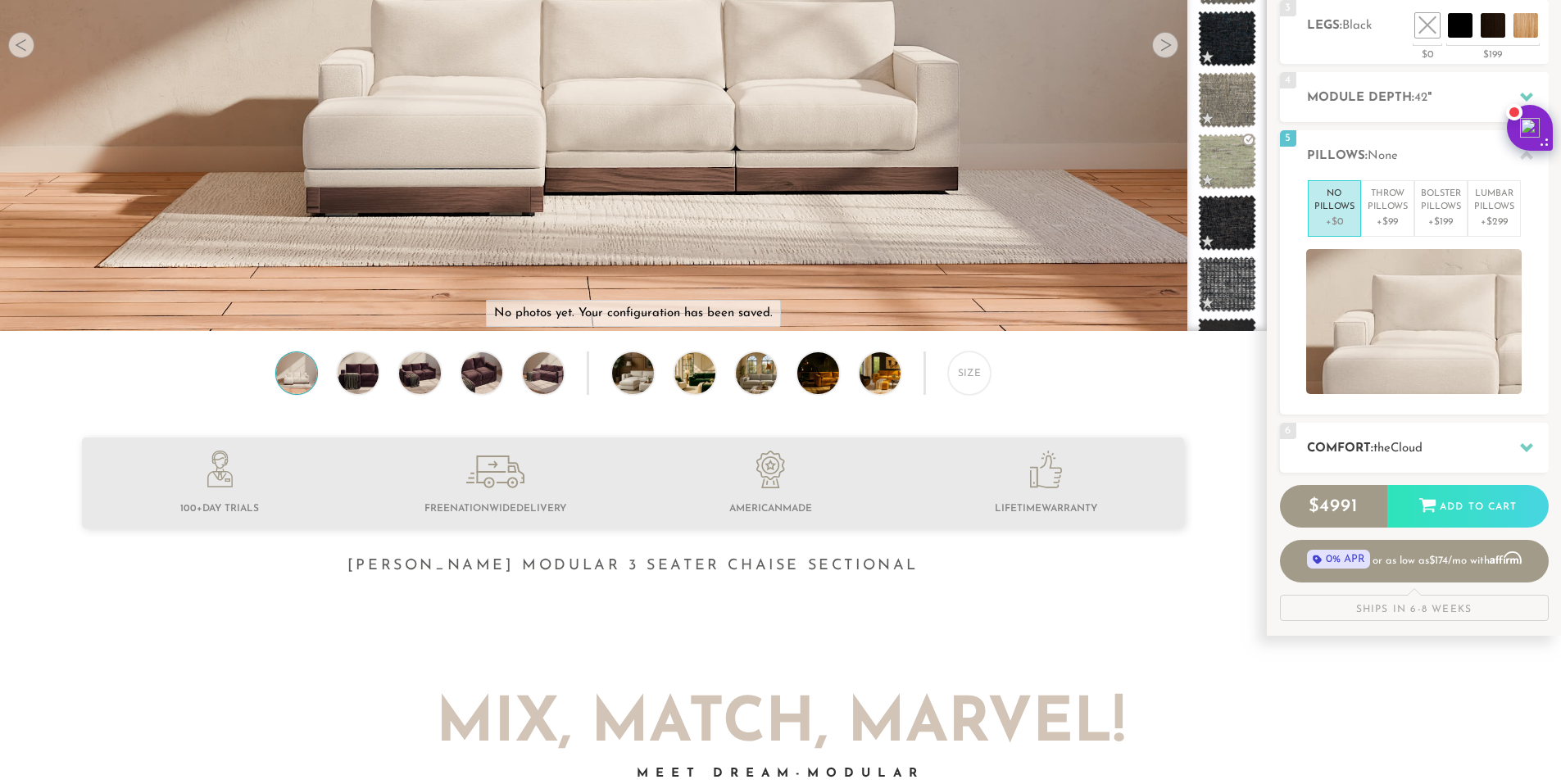
click at [1385, 451] on span "the" at bounding box center [1381, 449] width 17 height 12
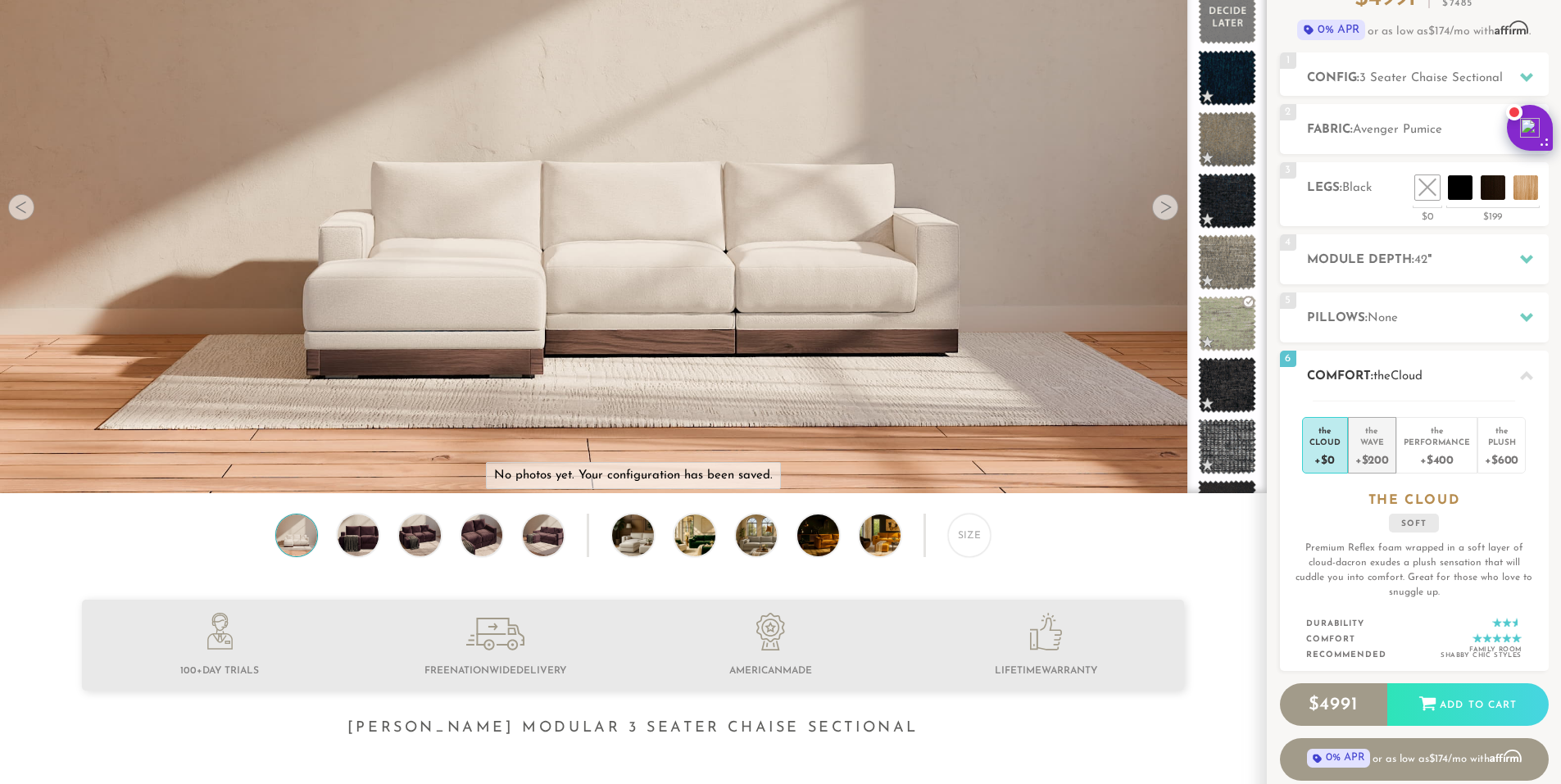
scroll to position [178, 0]
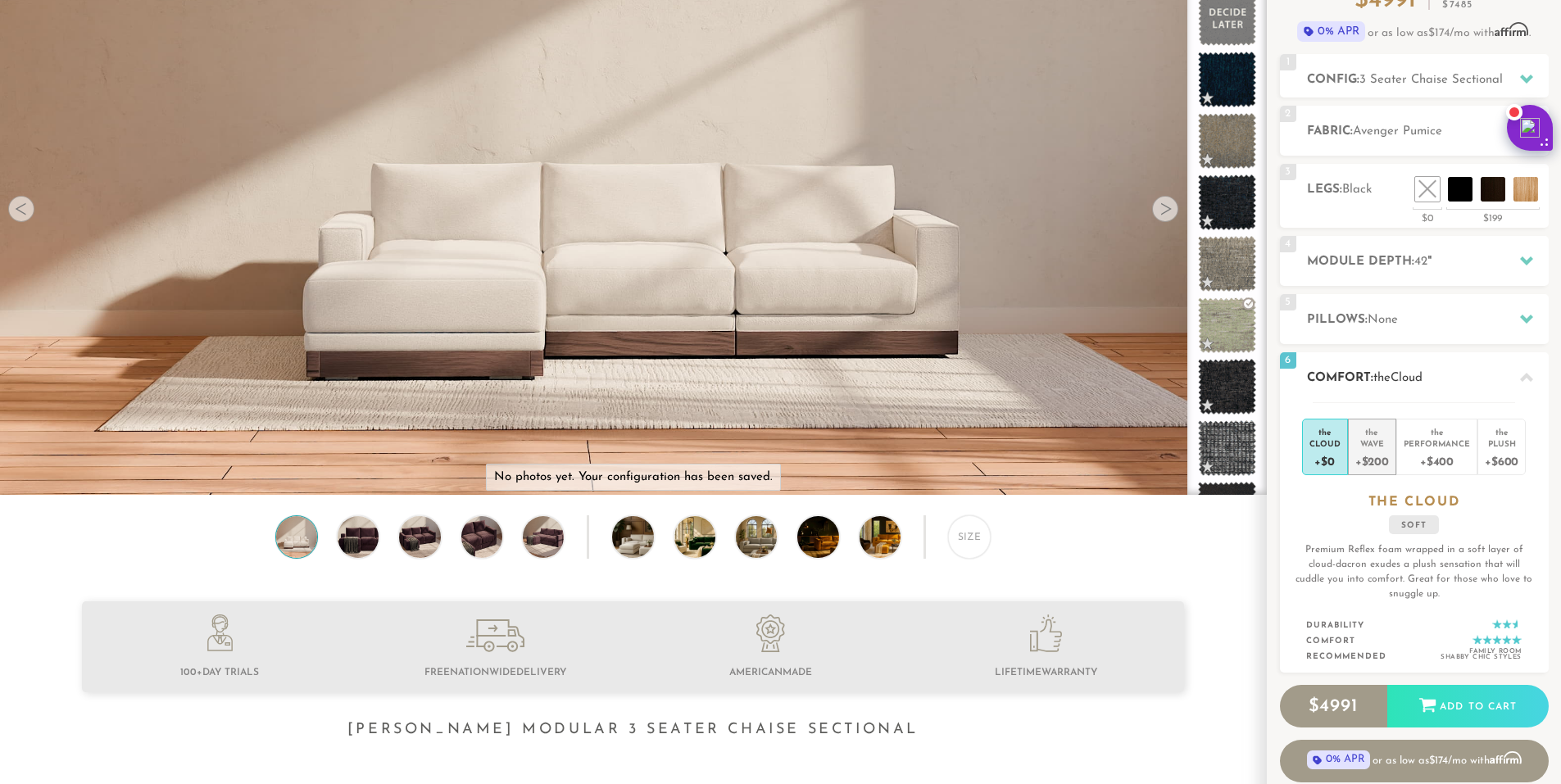
click at [1382, 457] on div "+$200" at bounding box center [1372, 461] width 34 height 24
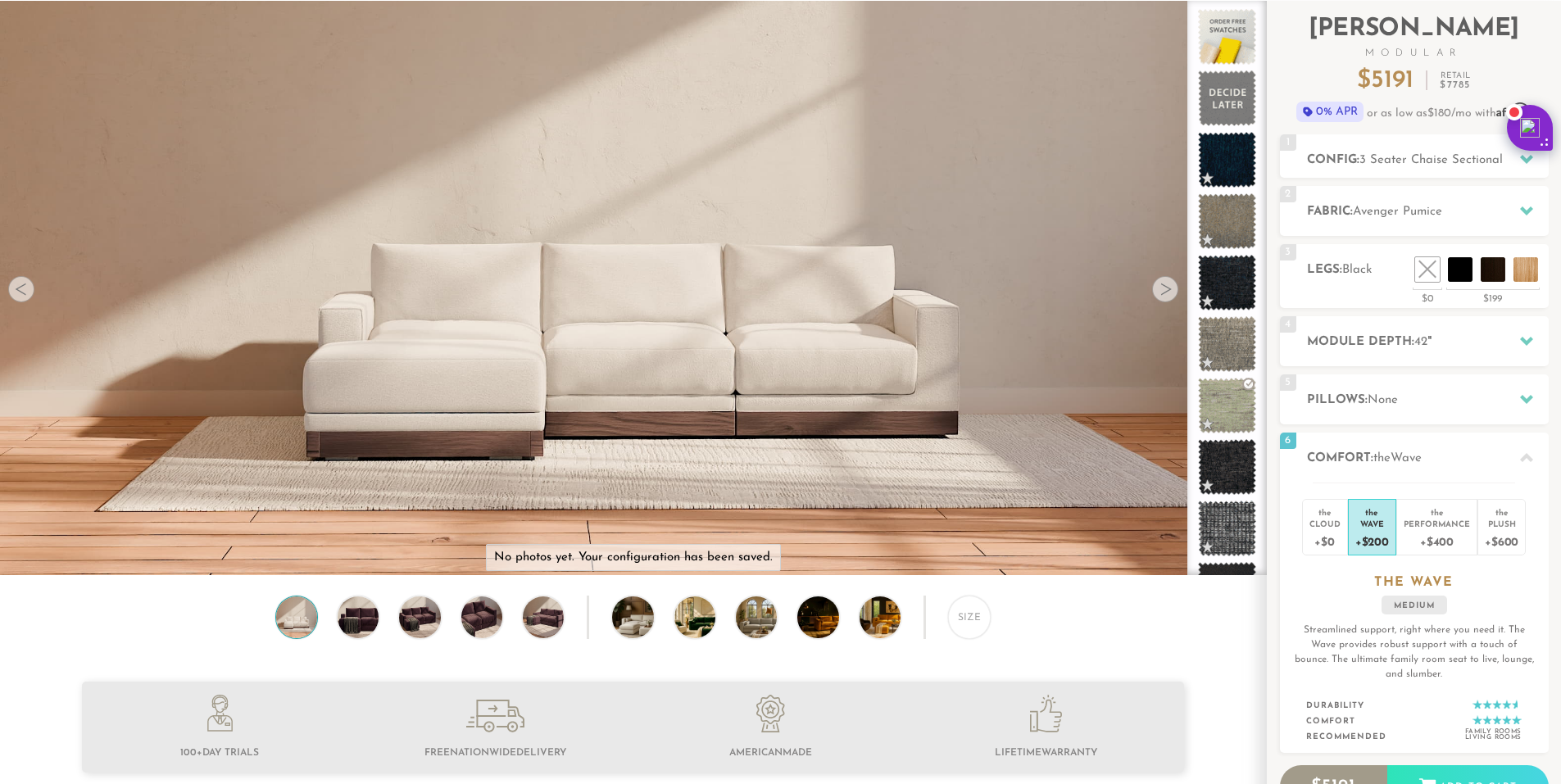
scroll to position [0, 0]
